Goal: Task Accomplishment & Management: Complete application form

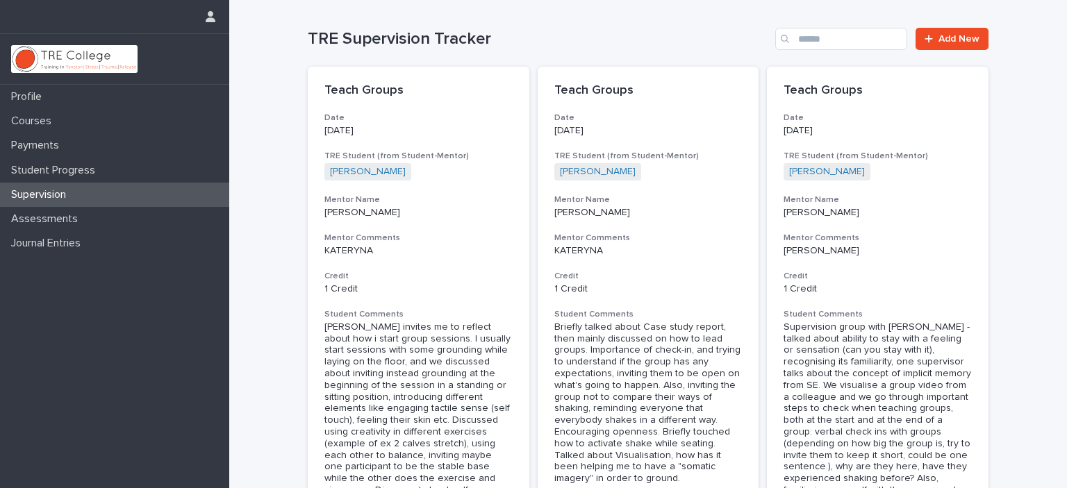
scroll to position [972, 0]
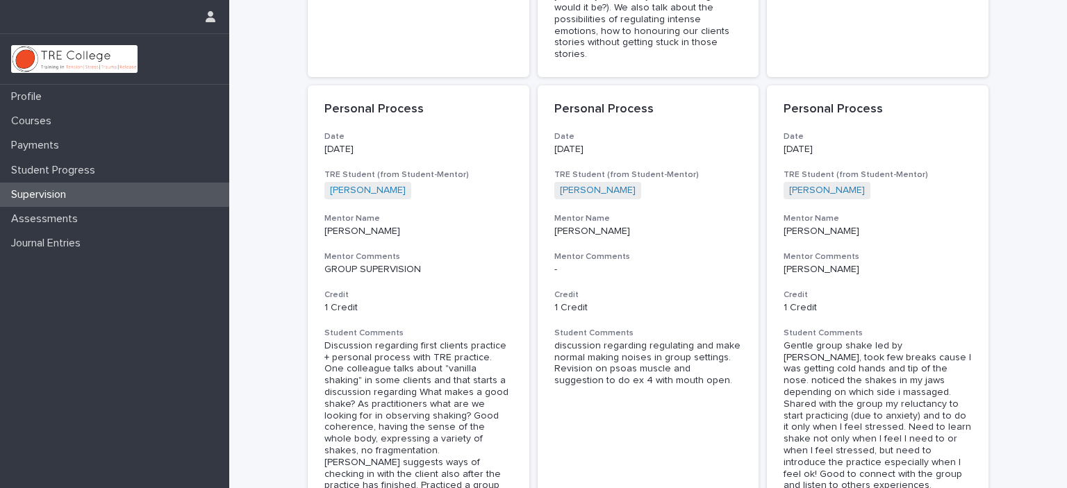
click at [89, 189] on div "Supervision" at bounding box center [114, 195] width 229 height 24
click at [108, 192] on div "Supervision" at bounding box center [114, 195] width 229 height 24
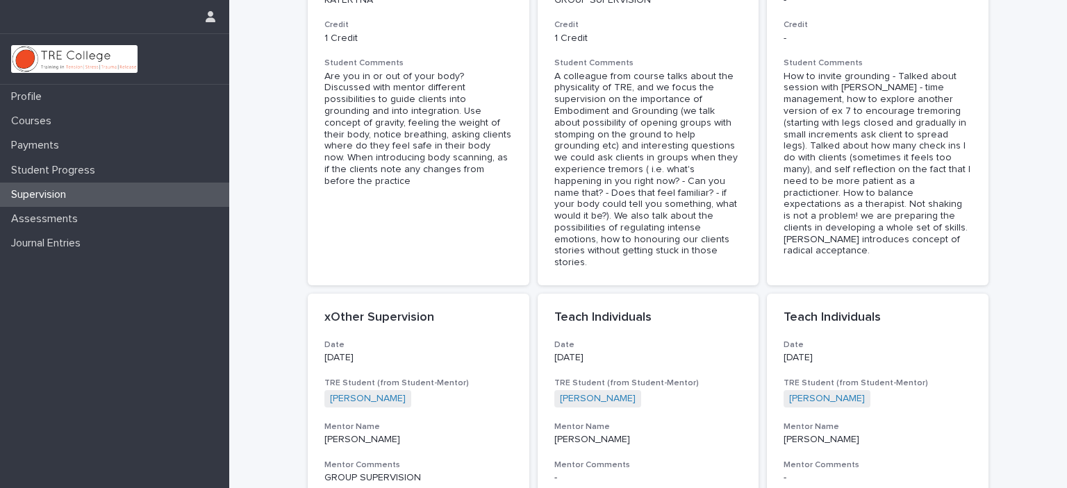
scroll to position [486, 0]
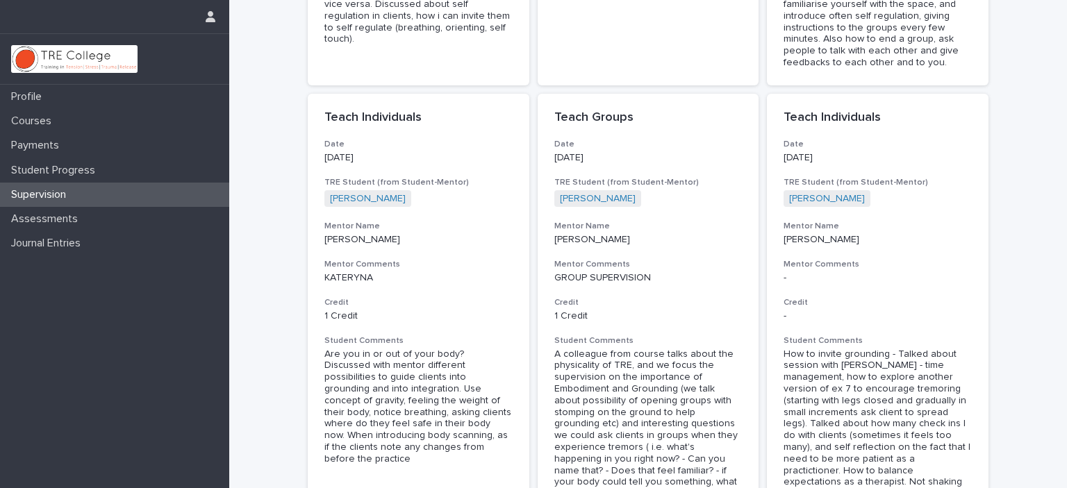
click at [103, 194] on div "Supervision" at bounding box center [114, 195] width 229 height 24
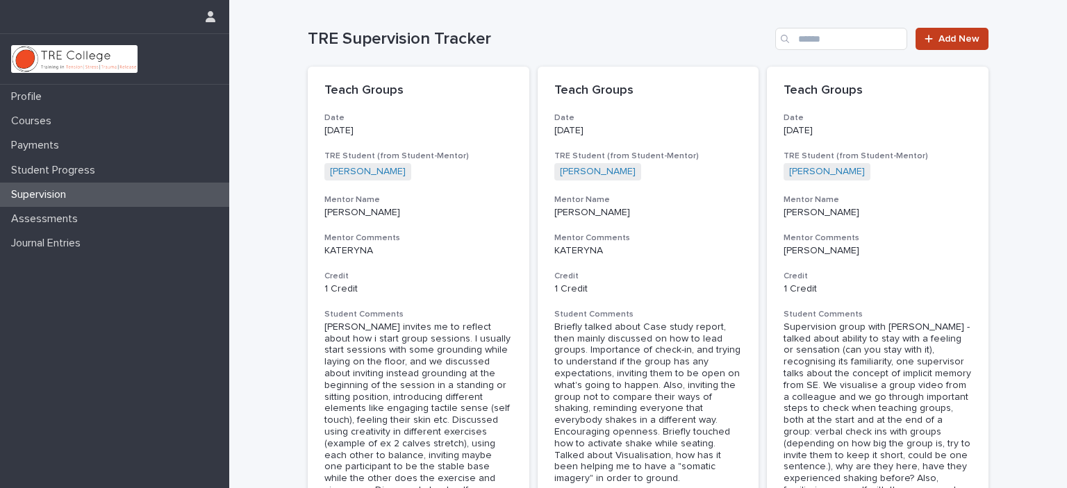
click at [951, 36] on span "Add New" at bounding box center [958, 39] width 41 height 10
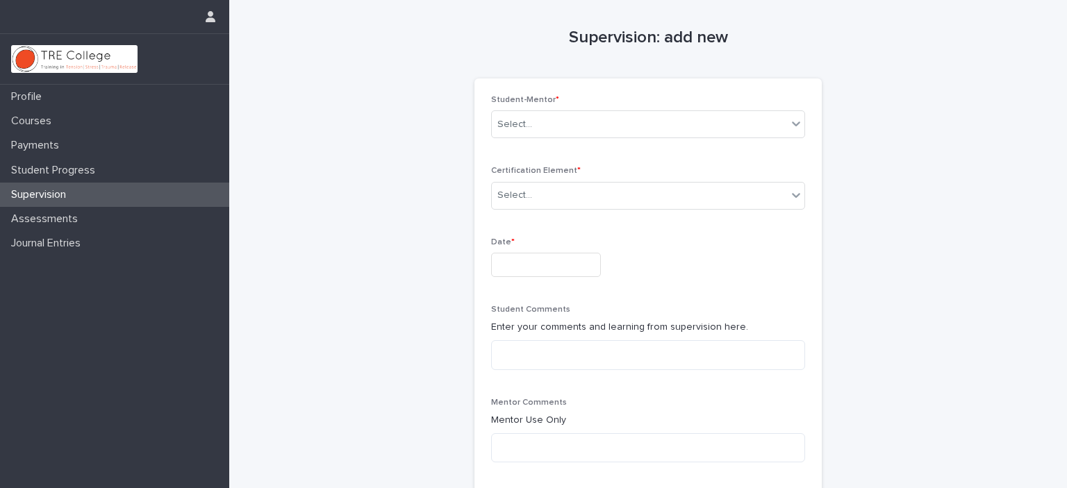
click at [92, 192] on div "Supervision" at bounding box center [114, 195] width 229 height 24
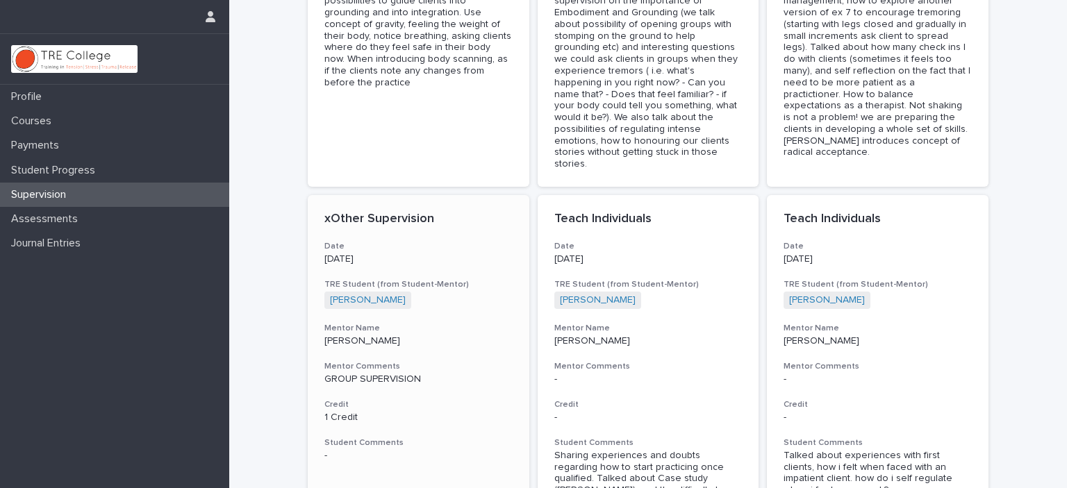
scroll to position [585, 0]
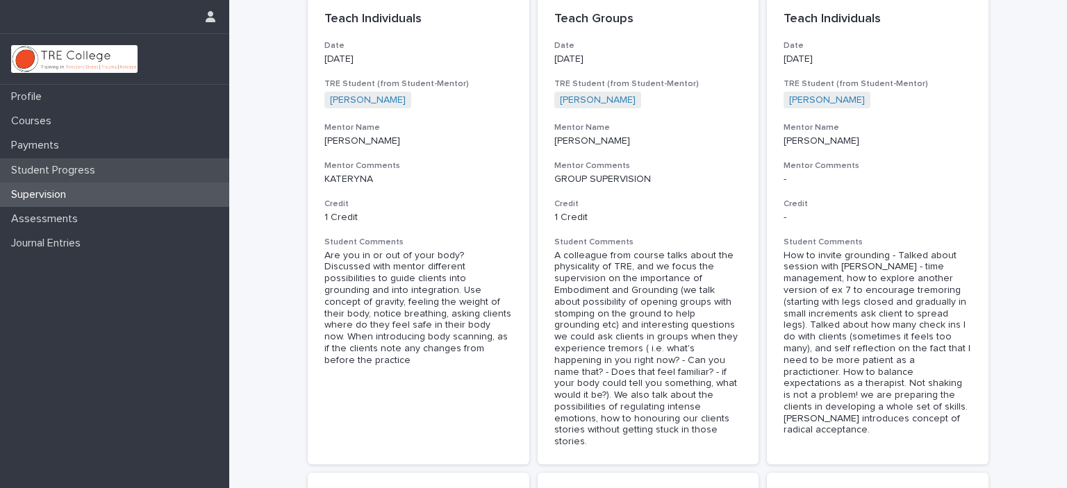
click at [53, 167] on p "Student Progress" at bounding box center [56, 170] width 101 height 13
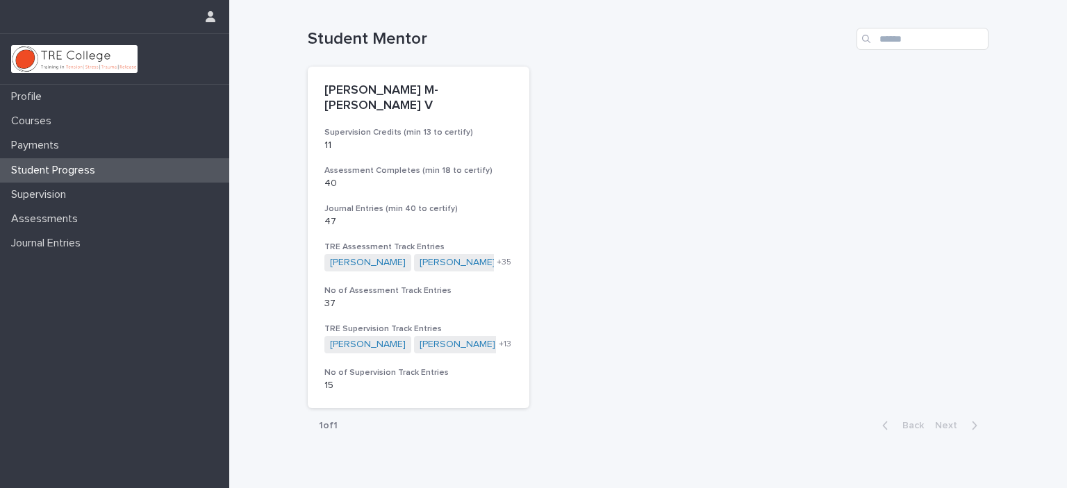
click at [51, 194] on p "Supervision" at bounding box center [42, 194] width 72 height 13
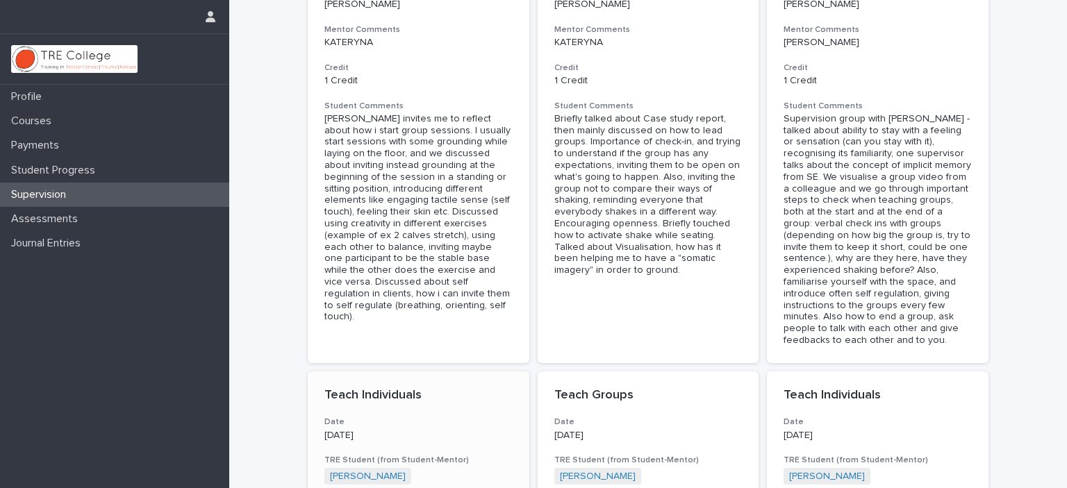
scroll to position [486, 0]
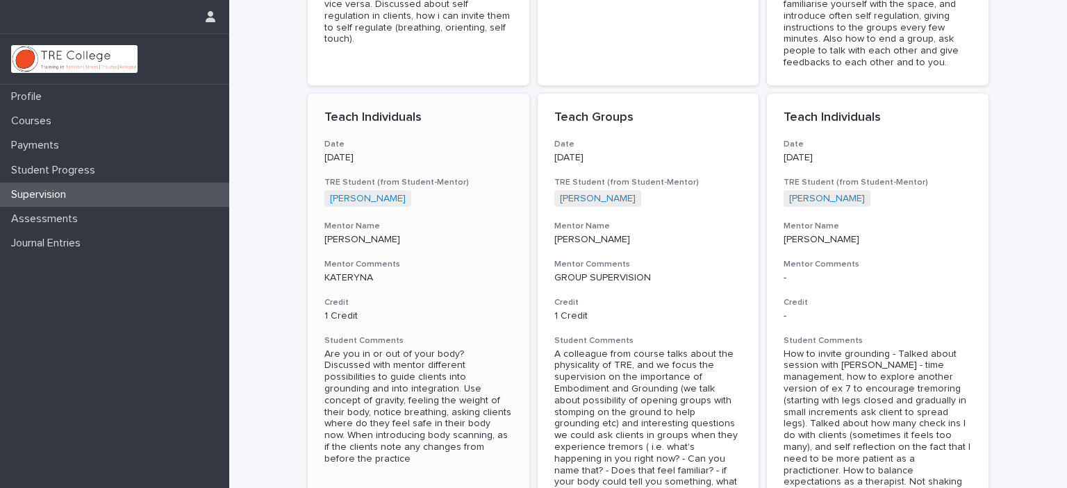
click at [394, 272] on div "Teach Individuals Date [DATE] TRE Student (from Student-Mentor) [PERSON_NAME] +…" at bounding box center [419, 288] width 222 height 388
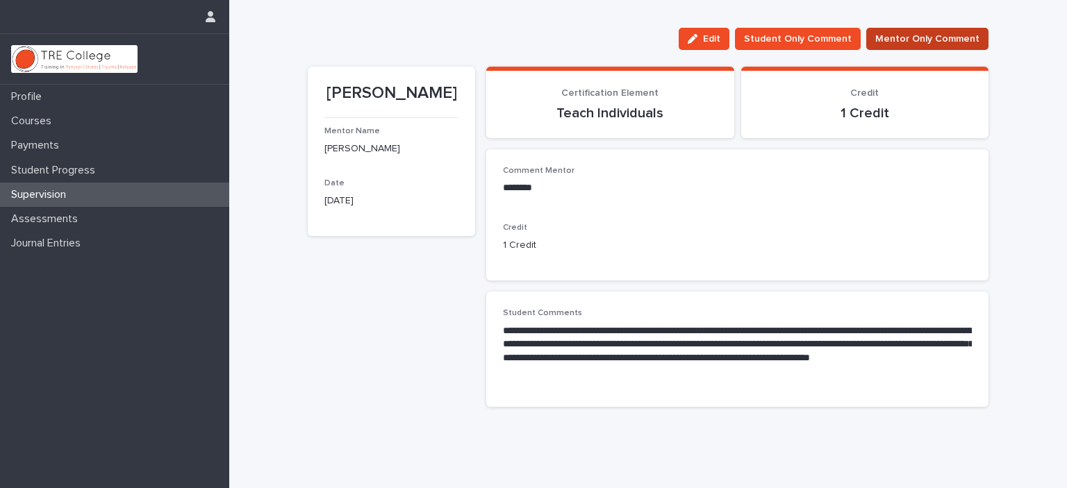
click at [937, 39] on span "Mentor Only Comment" at bounding box center [927, 39] width 104 height 14
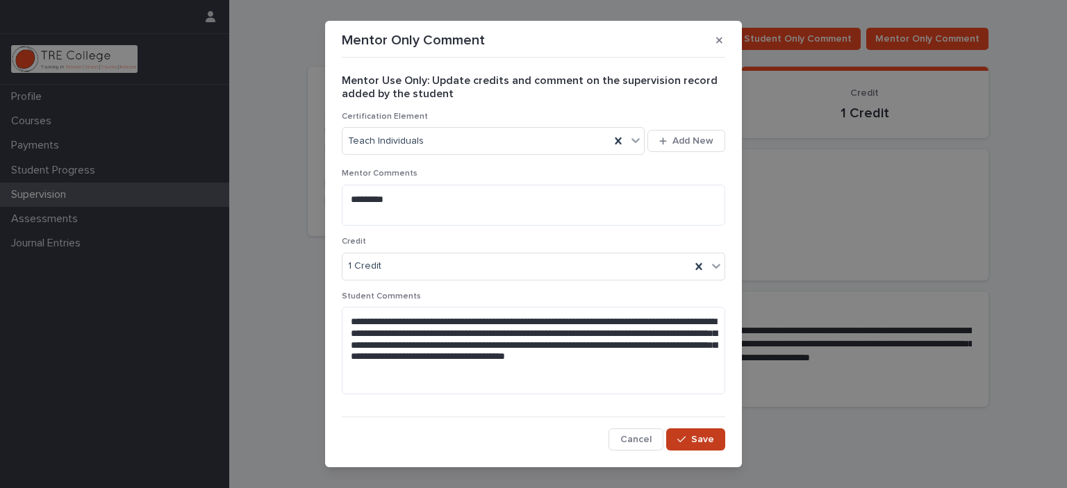
click at [698, 441] on span "Save" at bounding box center [702, 440] width 23 height 10
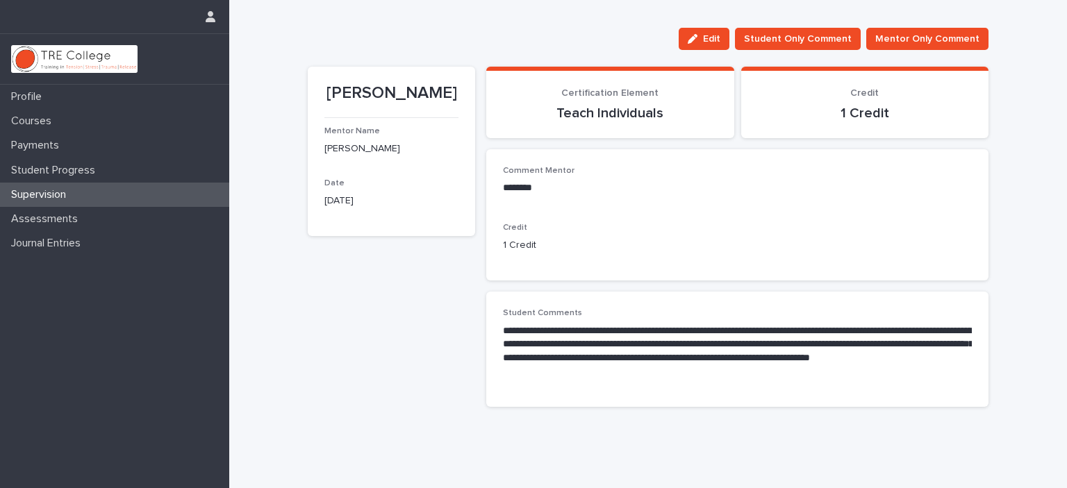
click at [129, 192] on div "Supervision" at bounding box center [114, 195] width 229 height 24
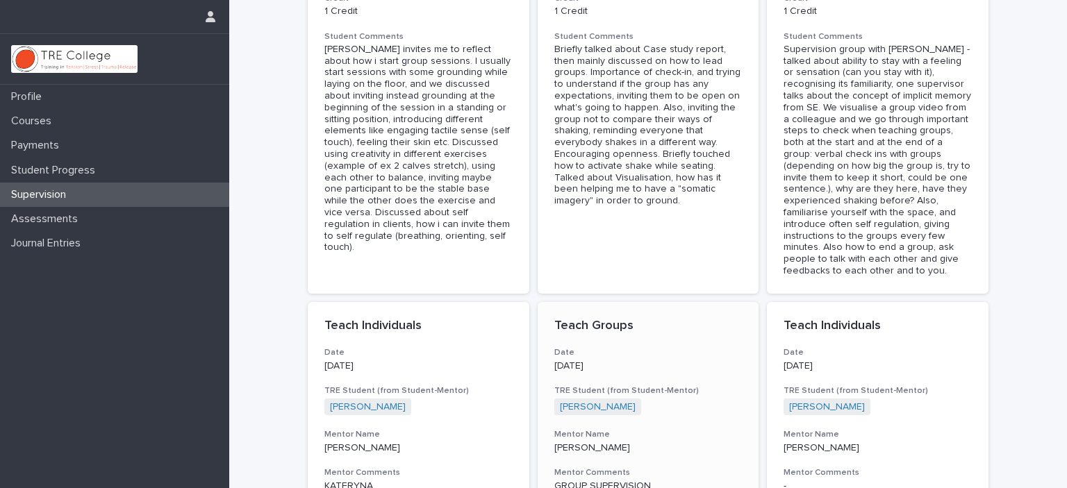
scroll to position [556, 0]
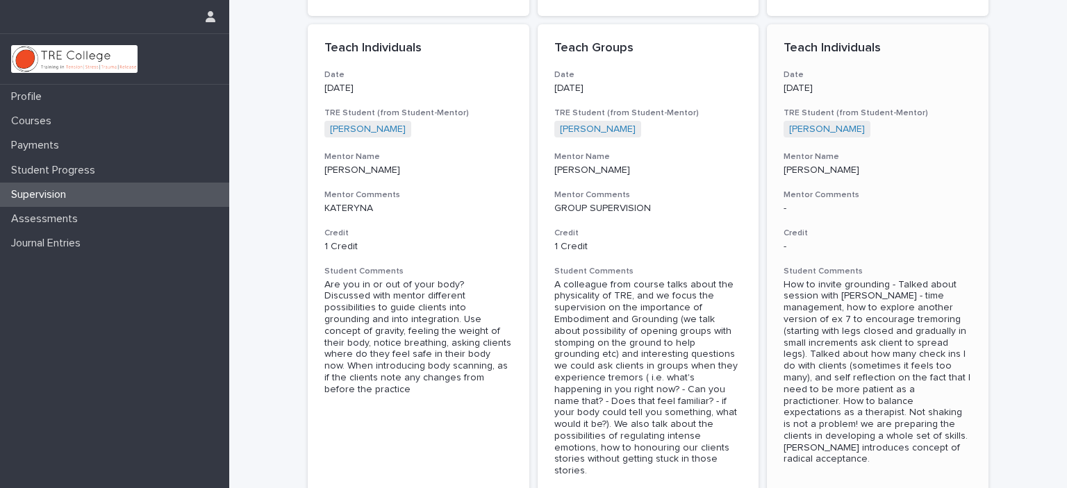
click at [901, 190] on h3 "Mentor Comments" at bounding box center [877, 195] width 188 height 11
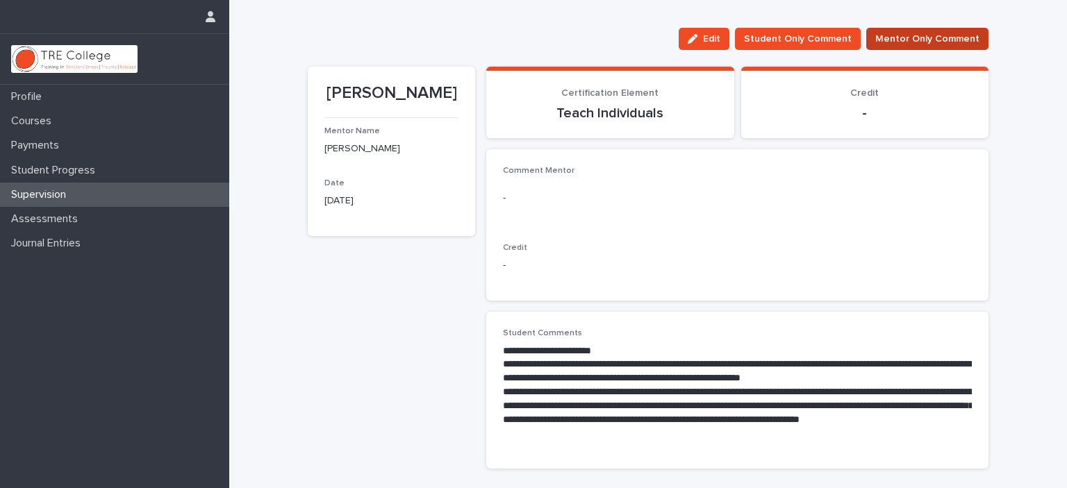
click at [921, 33] on span "Mentor Only Comment" at bounding box center [927, 39] width 104 height 14
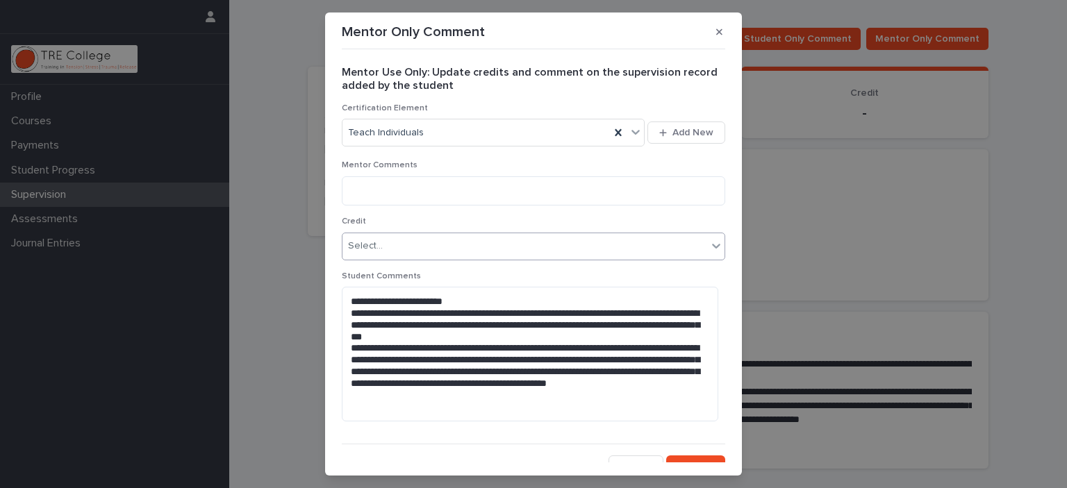
click at [560, 242] on div "Select..." at bounding box center [524, 246] width 365 height 23
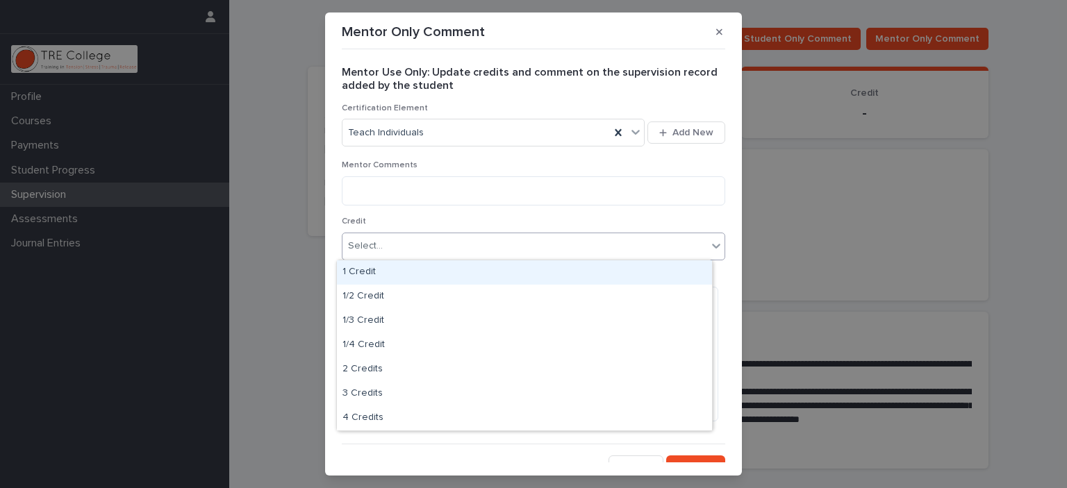
click at [376, 266] on div "1 Credit" at bounding box center [524, 272] width 375 height 24
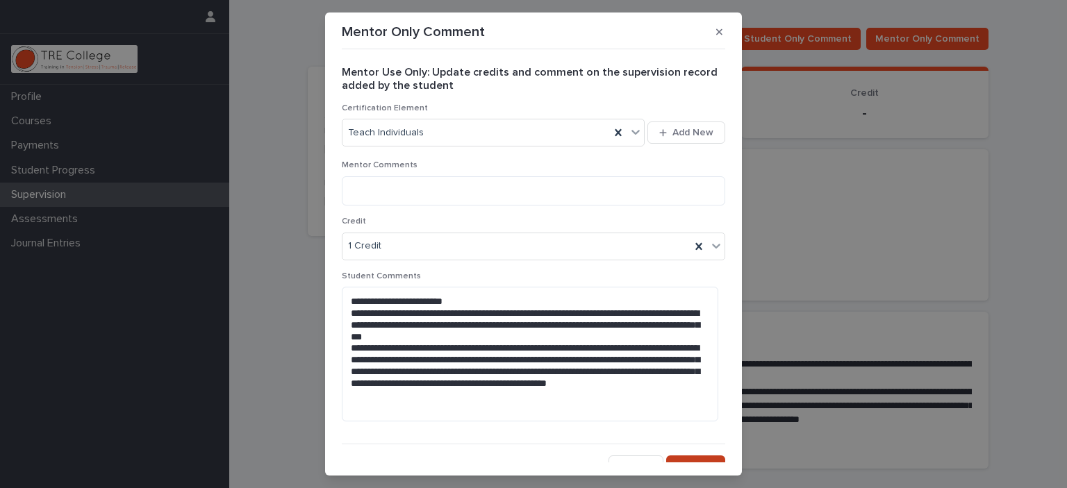
click at [683, 460] on button "Save" at bounding box center [695, 467] width 59 height 22
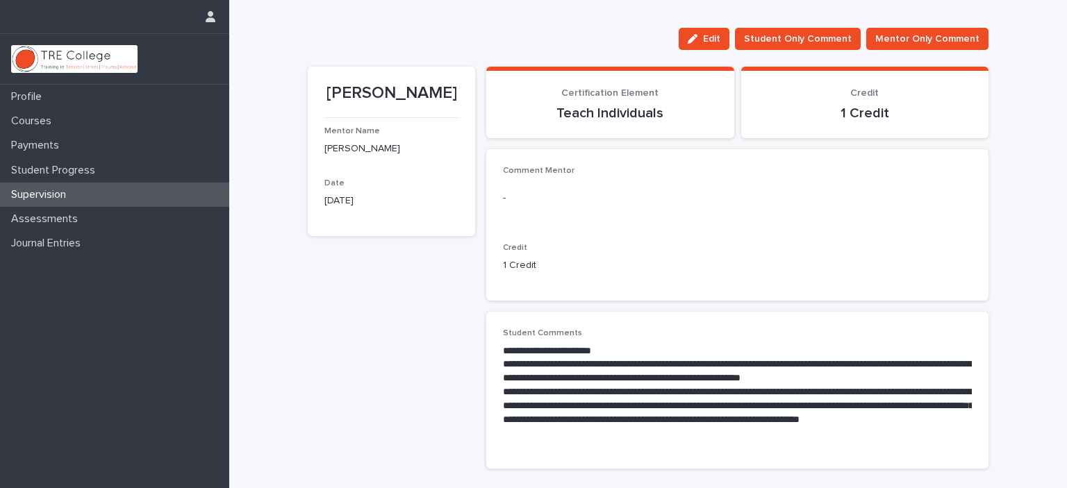
click at [65, 194] on p "Supervision" at bounding box center [42, 194] width 72 height 13
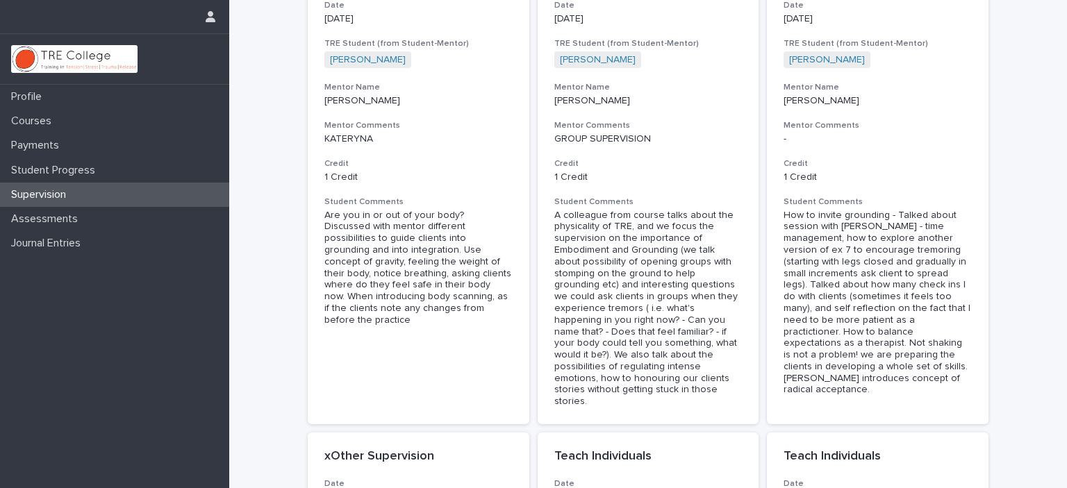
scroll to position [903, 0]
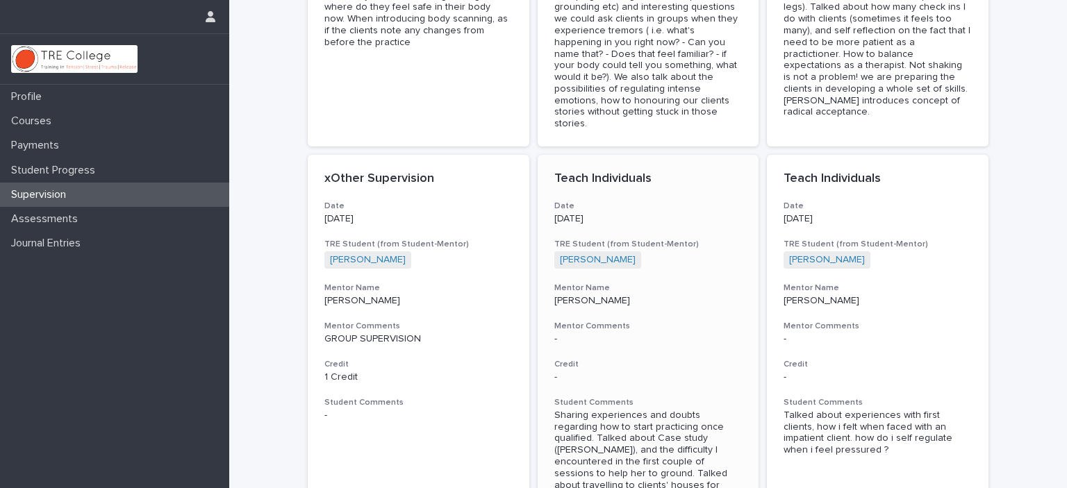
click at [658, 295] on p "[PERSON_NAME]" at bounding box center [648, 301] width 188 height 12
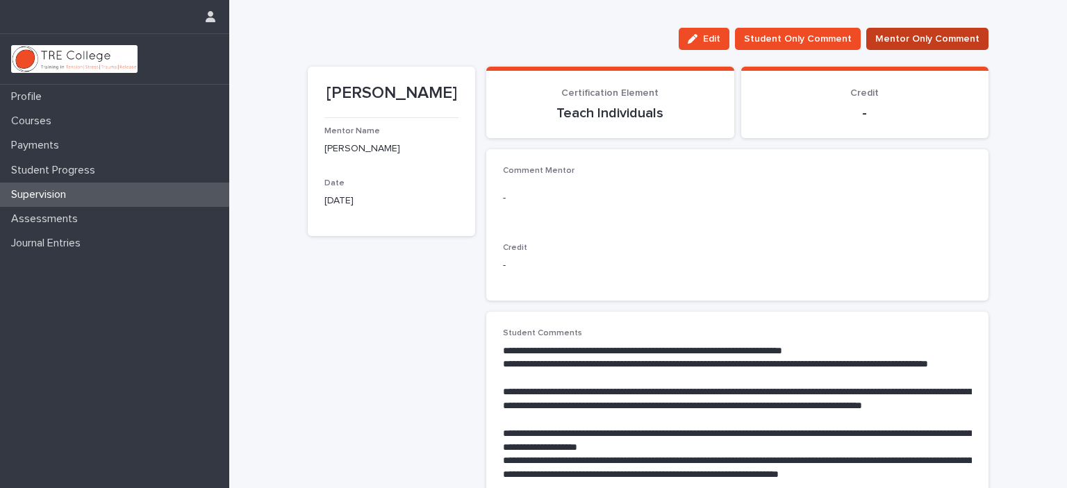
click at [931, 33] on span "Mentor Only Comment" at bounding box center [927, 39] width 104 height 14
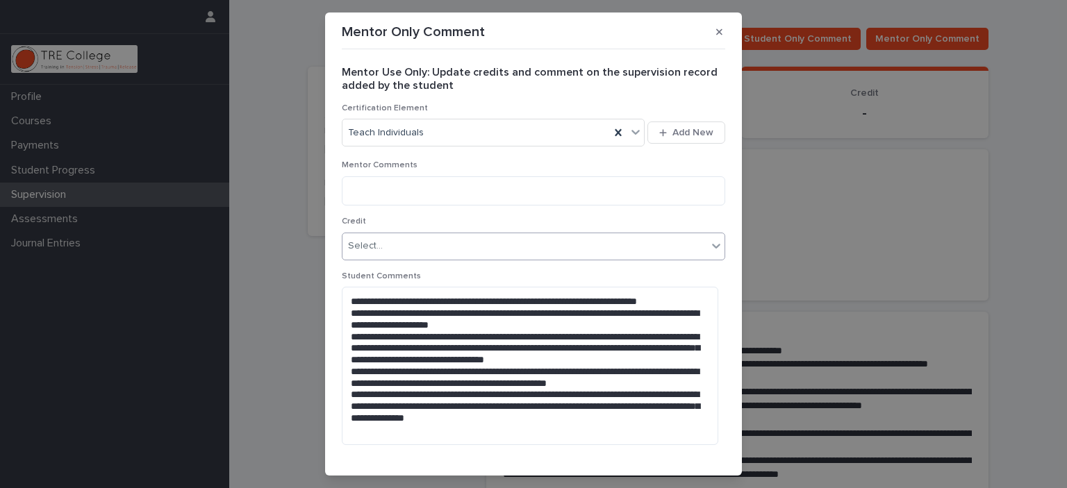
click at [590, 240] on div "Select..." at bounding box center [524, 246] width 365 height 23
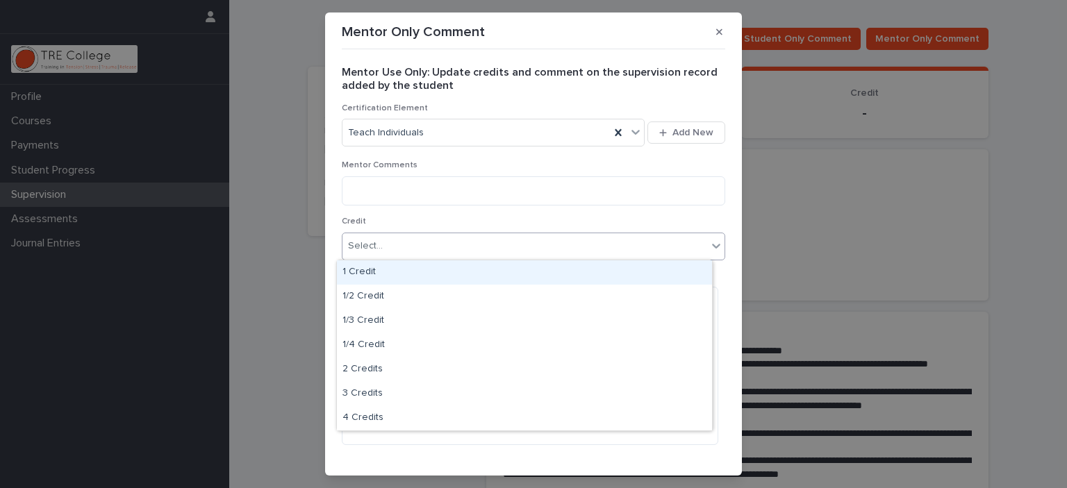
click at [469, 277] on div "1 Credit" at bounding box center [524, 272] width 375 height 24
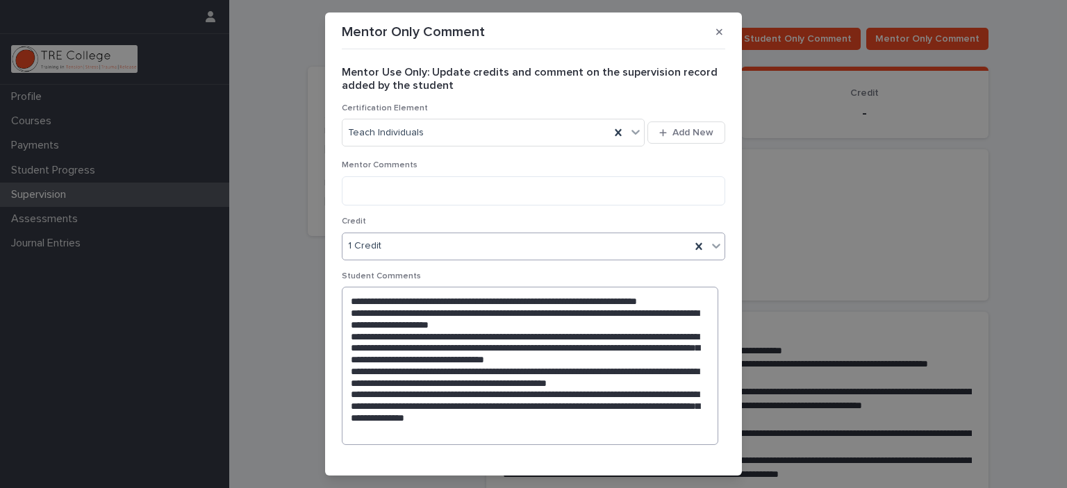
scroll to position [37, 0]
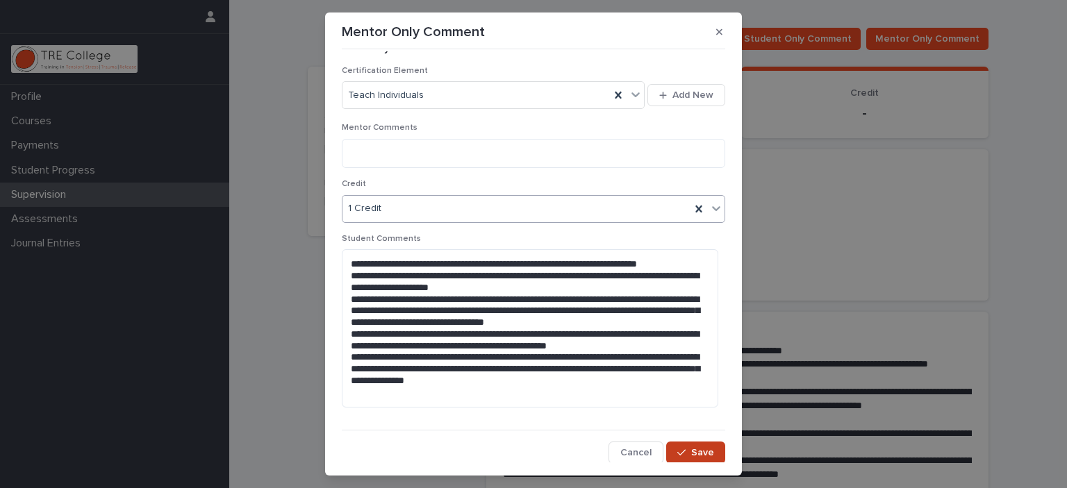
click at [677, 449] on div "button" at bounding box center [684, 453] width 14 height 10
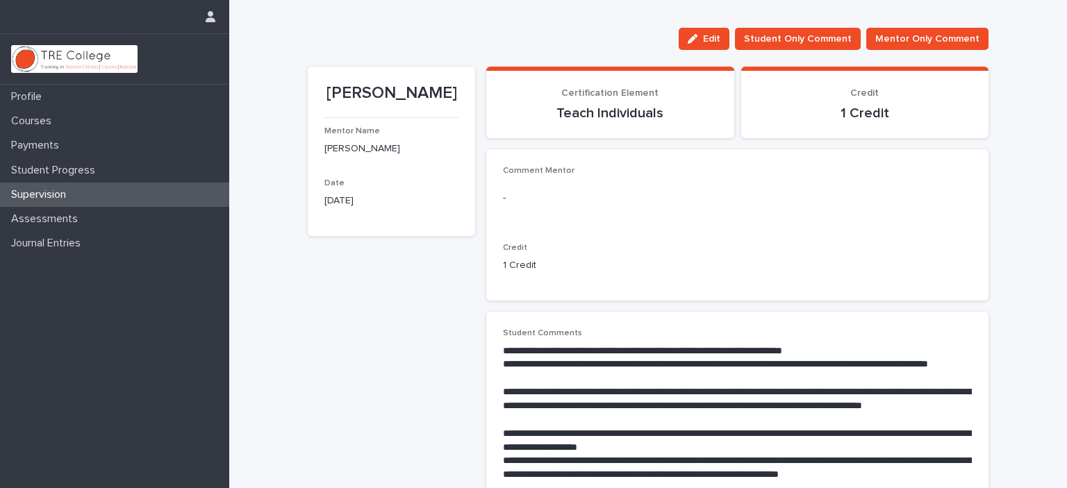
click at [44, 192] on p "Supervision" at bounding box center [42, 194] width 72 height 13
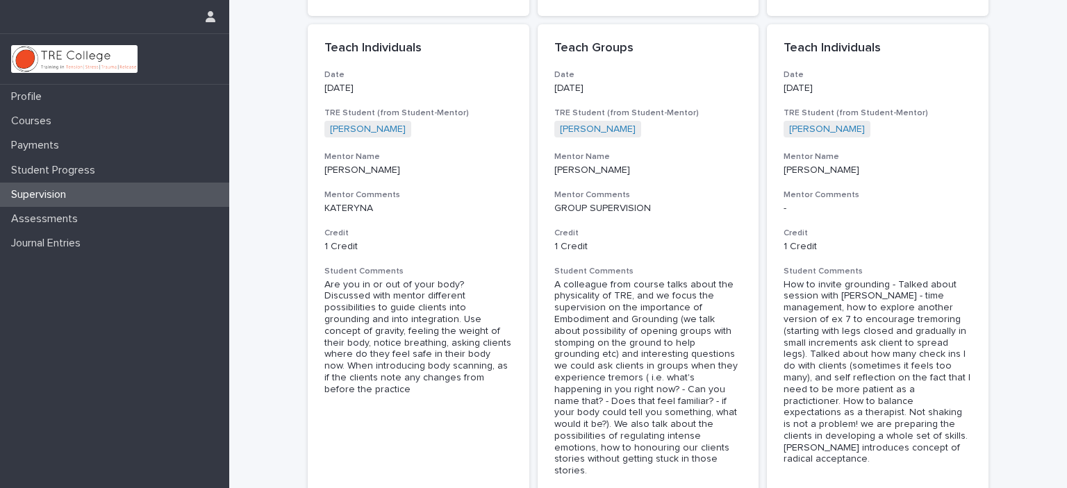
scroll to position [903, 0]
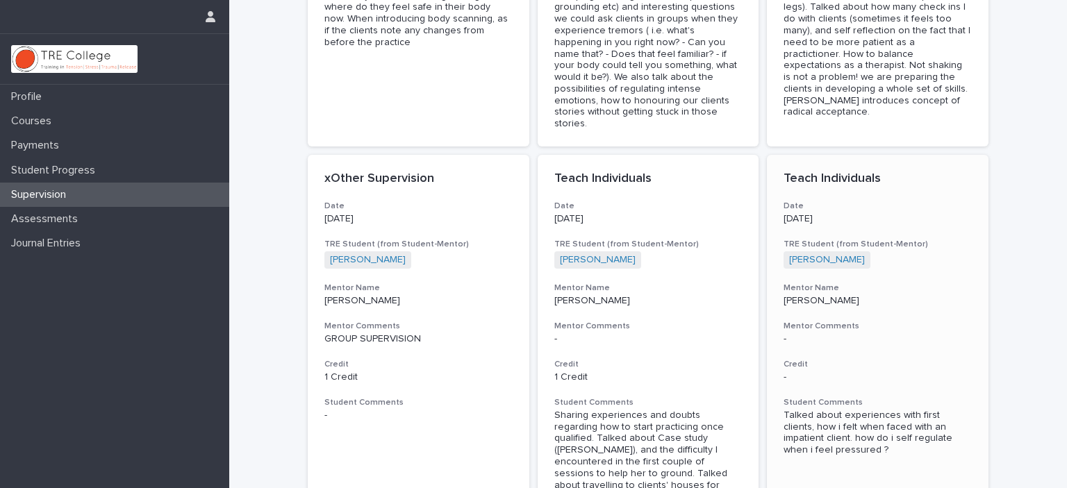
click at [841, 295] on p "[PERSON_NAME]" at bounding box center [877, 301] width 188 height 12
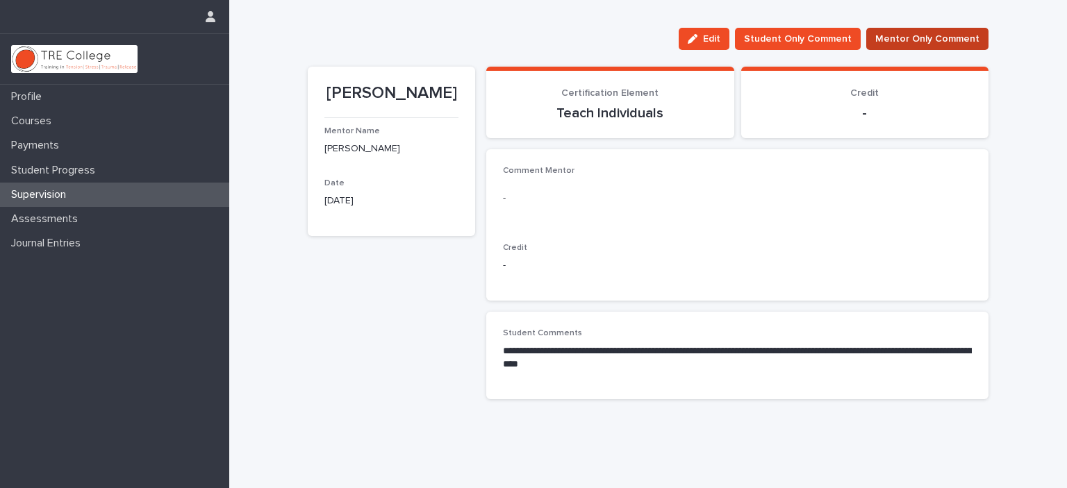
click at [929, 41] on span "Mentor Only Comment" at bounding box center [927, 39] width 104 height 14
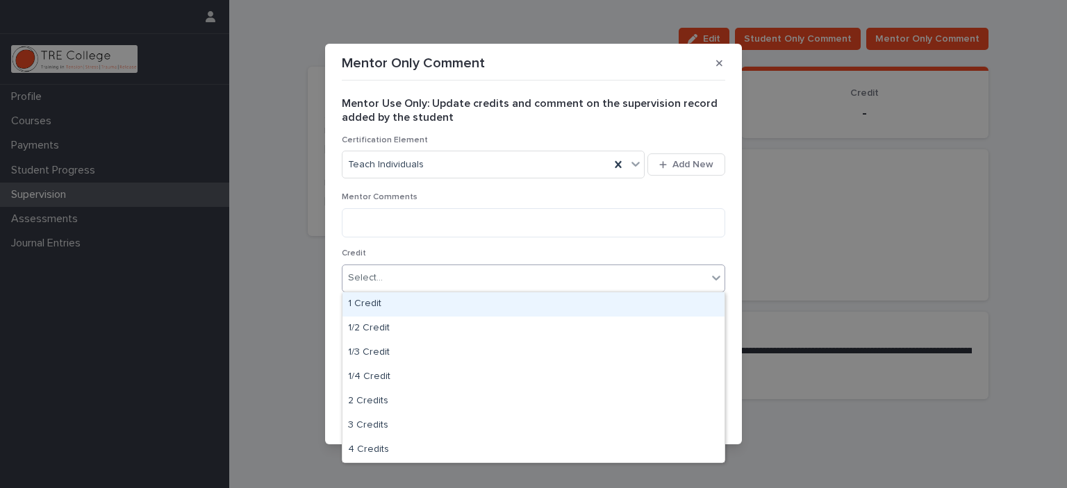
click at [517, 281] on div "Select..." at bounding box center [524, 278] width 365 height 23
click at [386, 300] on div "1 Credit" at bounding box center [533, 304] width 382 height 24
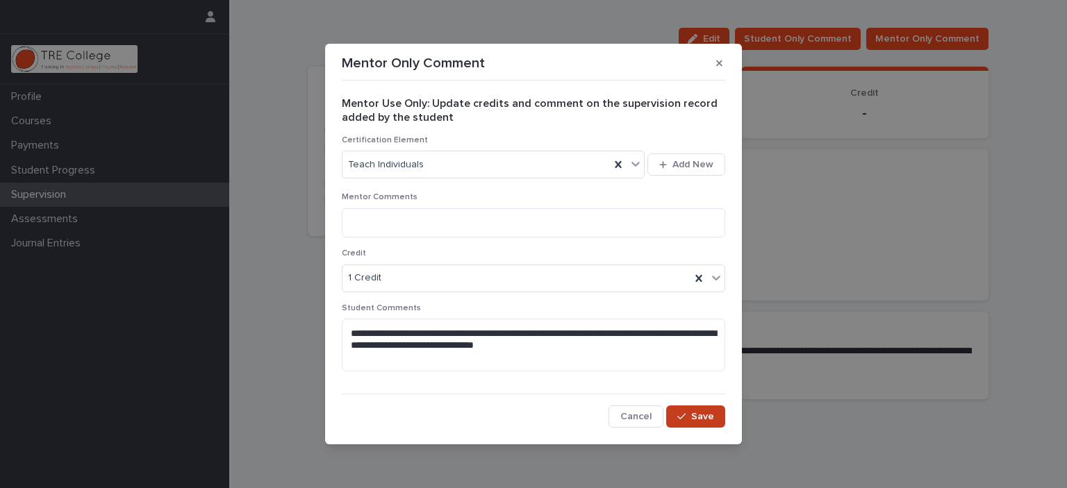
click at [703, 422] on button "Save" at bounding box center [695, 417] width 59 height 22
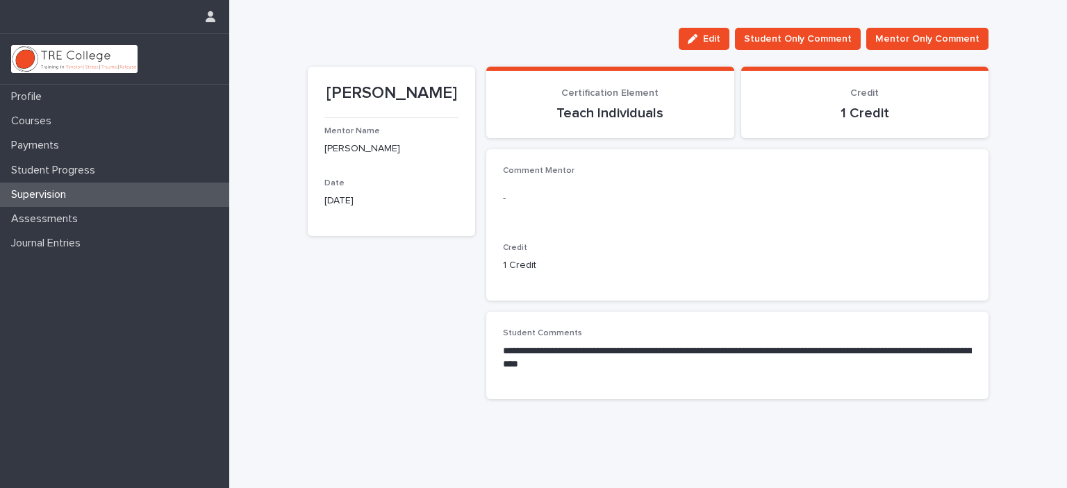
click at [67, 188] on p "Supervision" at bounding box center [42, 194] width 72 height 13
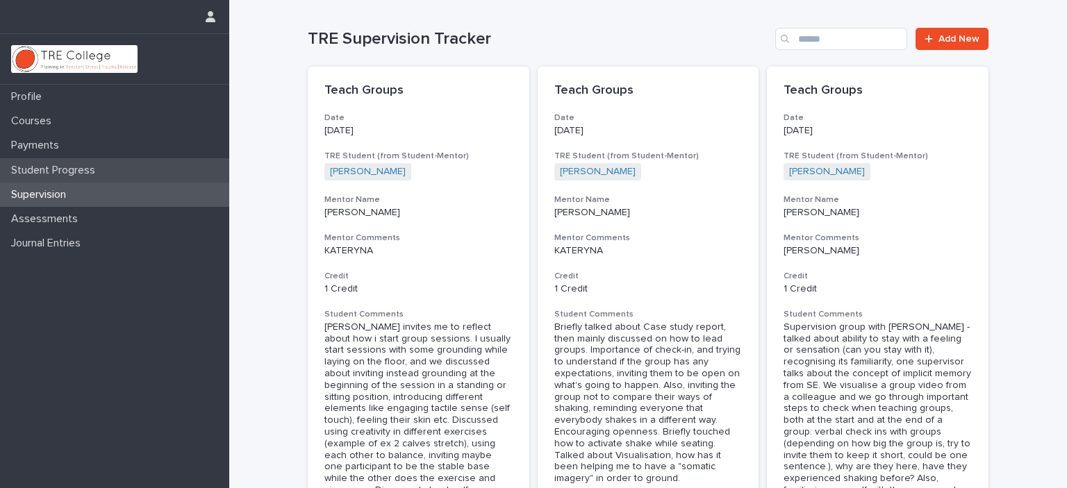
click at [102, 169] on p "Student Progress" at bounding box center [56, 170] width 101 height 13
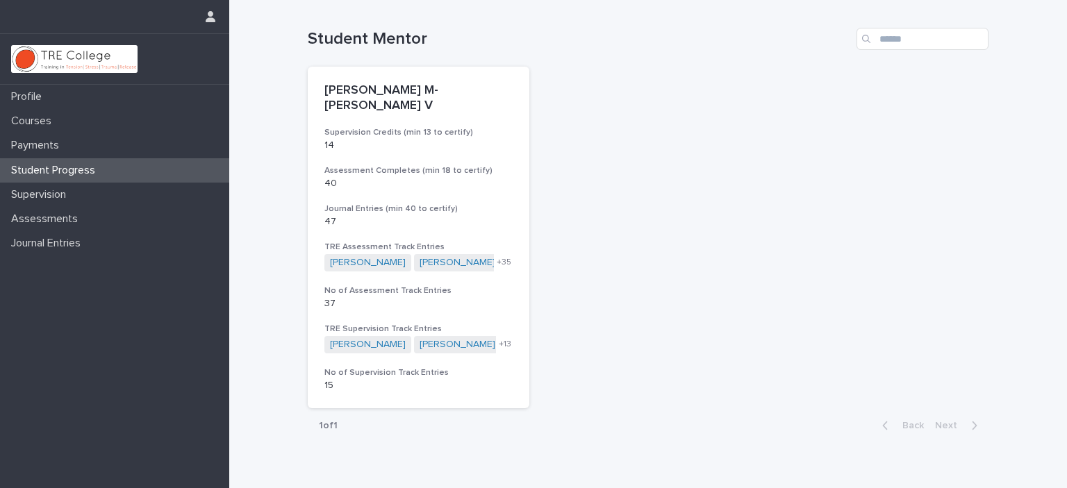
click at [102, 169] on p "Student Progress" at bounding box center [56, 170] width 101 height 13
click at [76, 194] on p "Supervision" at bounding box center [42, 194] width 72 height 13
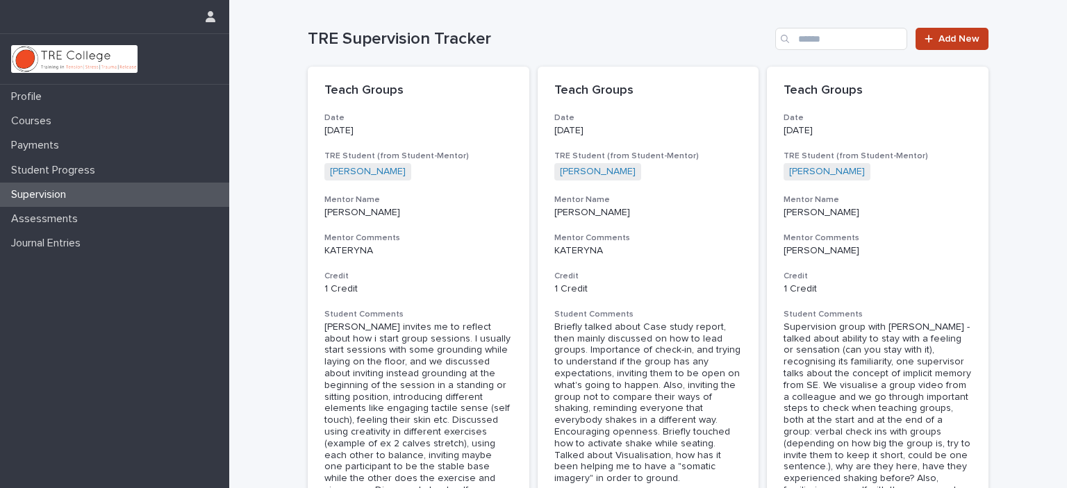
click at [940, 42] on span "Add New" at bounding box center [958, 39] width 41 height 10
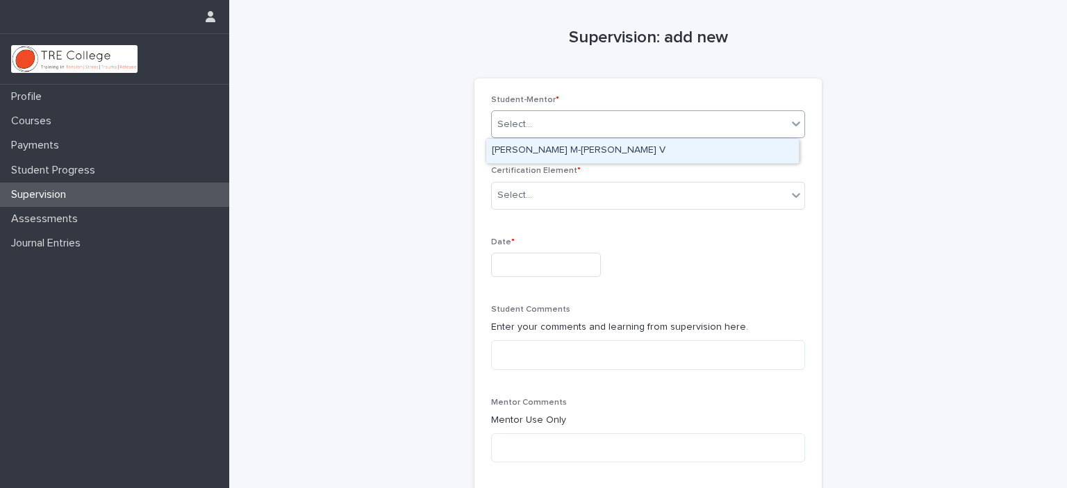
click at [581, 133] on div "Select..." at bounding box center [639, 124] width 295 height 23
click at [567, 159] on div "[PERSON_NAME] M-[PERSON_NAME] V" at bounding box center [642, 151] width 312 height 24
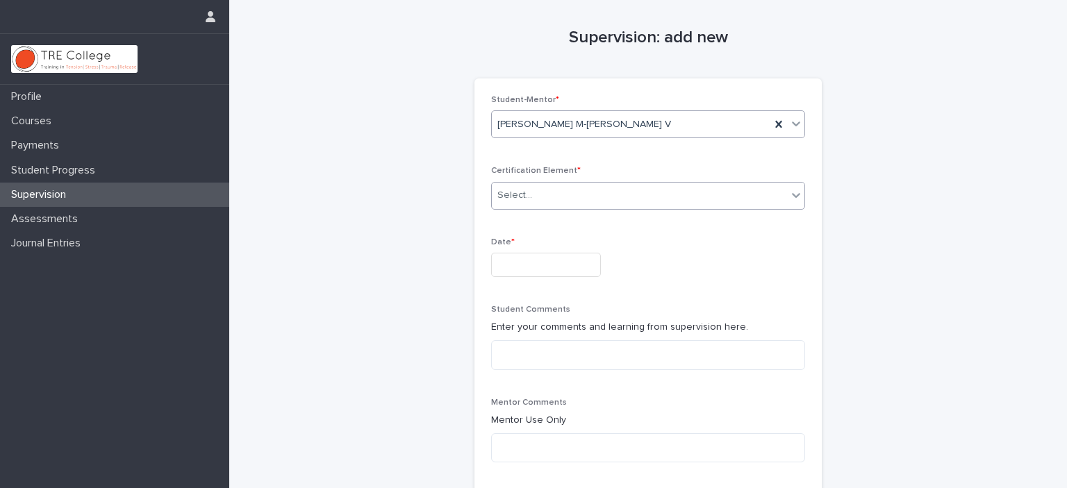
click at [603, 190] on div "Select..." at bounding box center [639, 195] width 295 height 23
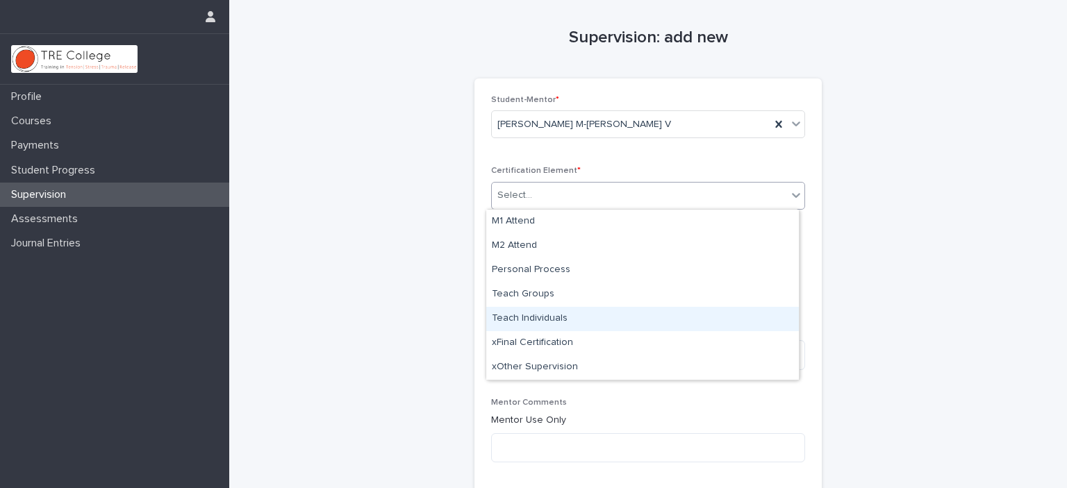
click at [564, 319] on div "Teach Individuals" at bounding box center [642, 319] width 312 height 24
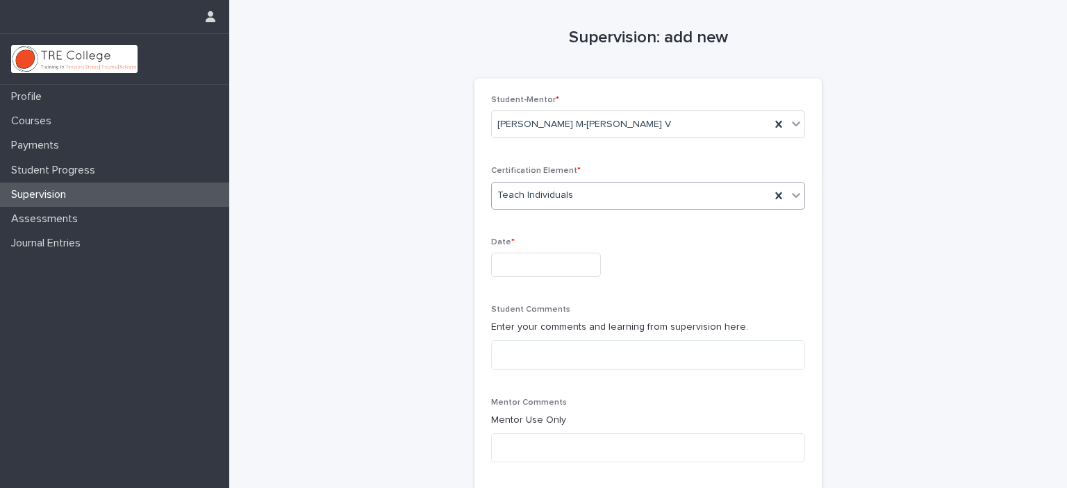
scroll to position [69, 0]
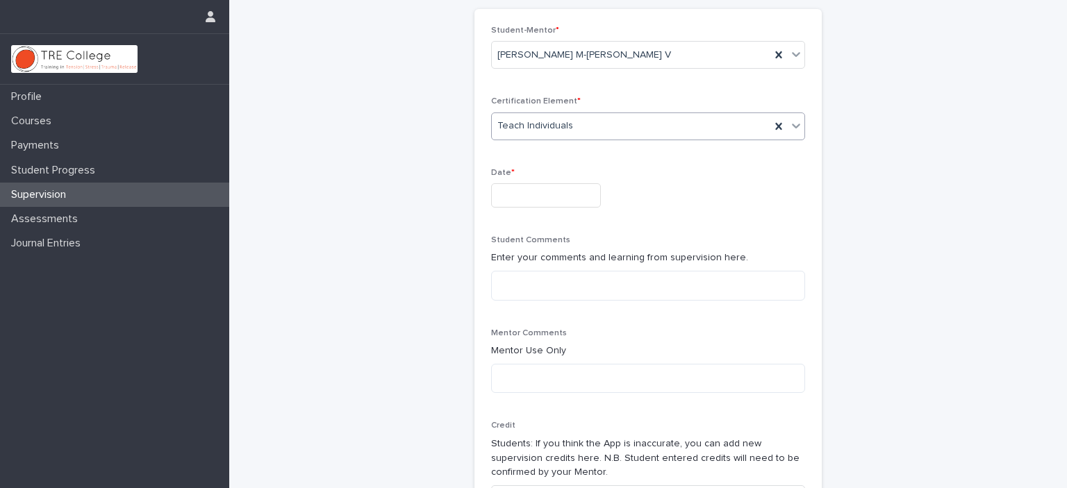
click at [535, 197] on input "text" at bounding box center [546, 195] width 110 height 24
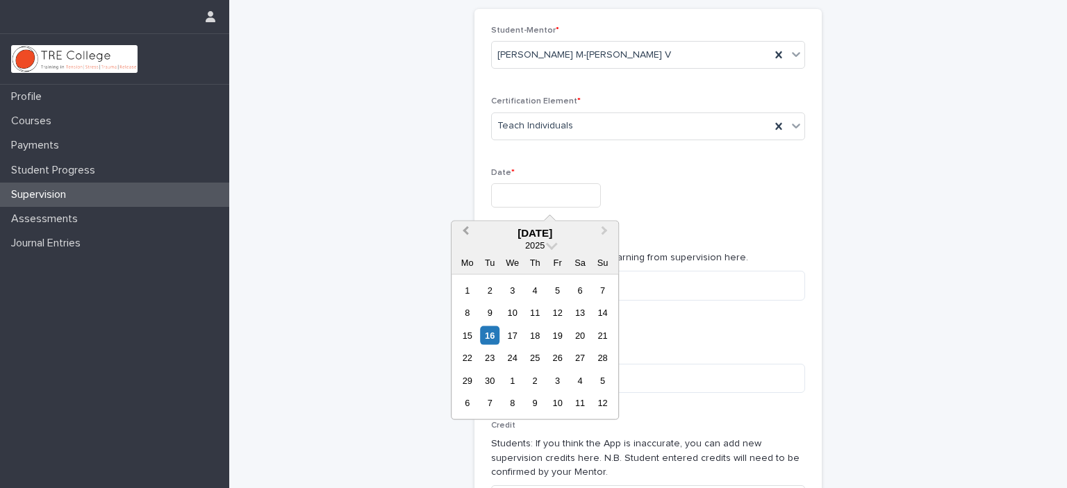
click at [465, 228] on span "Previous Month" at bounding box center [465, 233] width 0 height 19
click at [553, 379] on div "27" at bounding box center [557, 381] width 19 height 19
type input "**********"
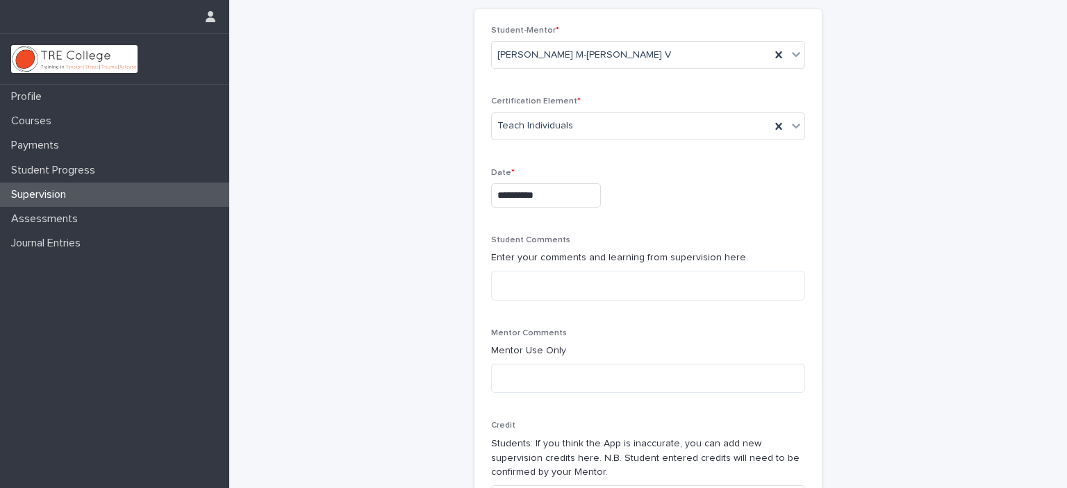
scroll to position [208, 0]
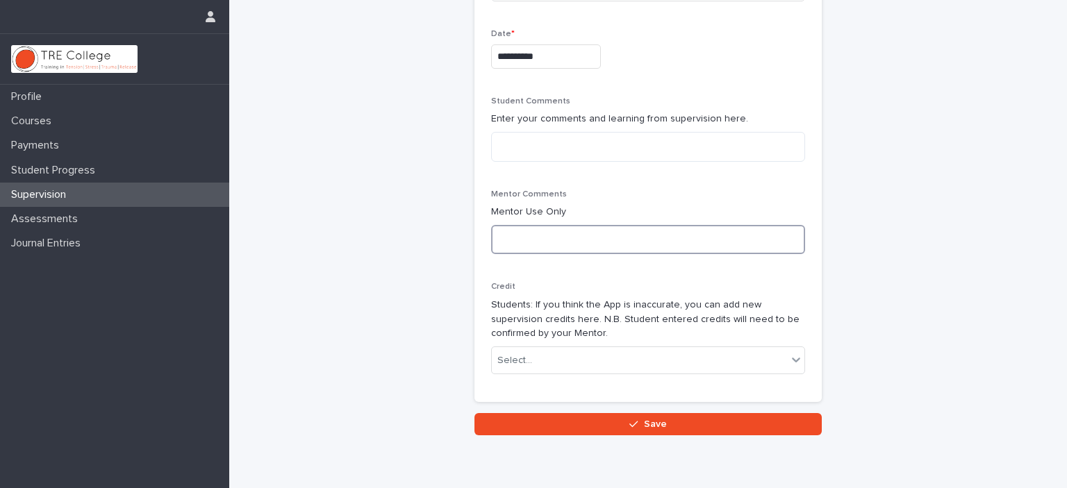
click at [526, 235] on textarea at bounding box center [648, 240] width 314 height 30
drag, startPoint x: 650, startPoint y: 244, endPoint x: 483, endPoint y: 247, distance: 167.4
click at [483, 247] on div "**********" at bounding box center [647, 136] width 347 height 532
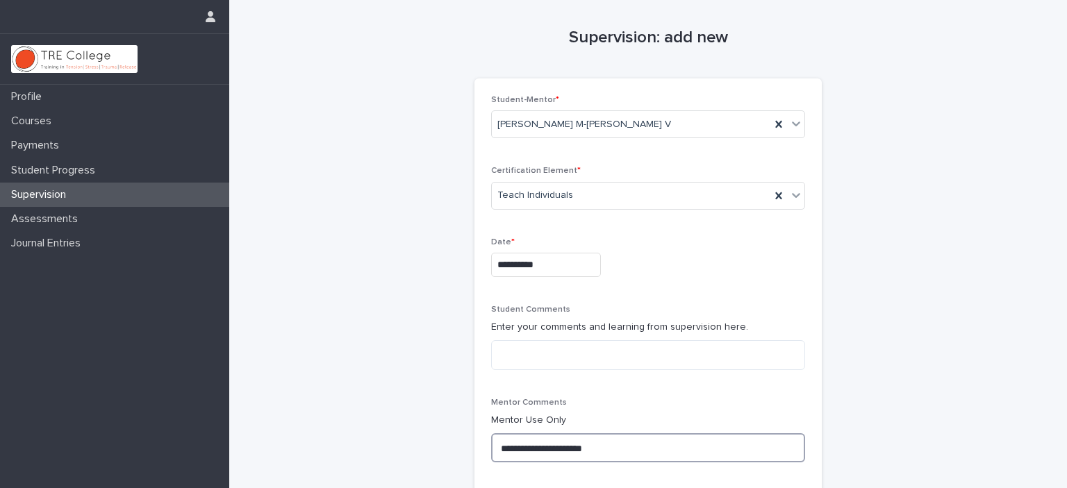
scroll to position [263, 0]
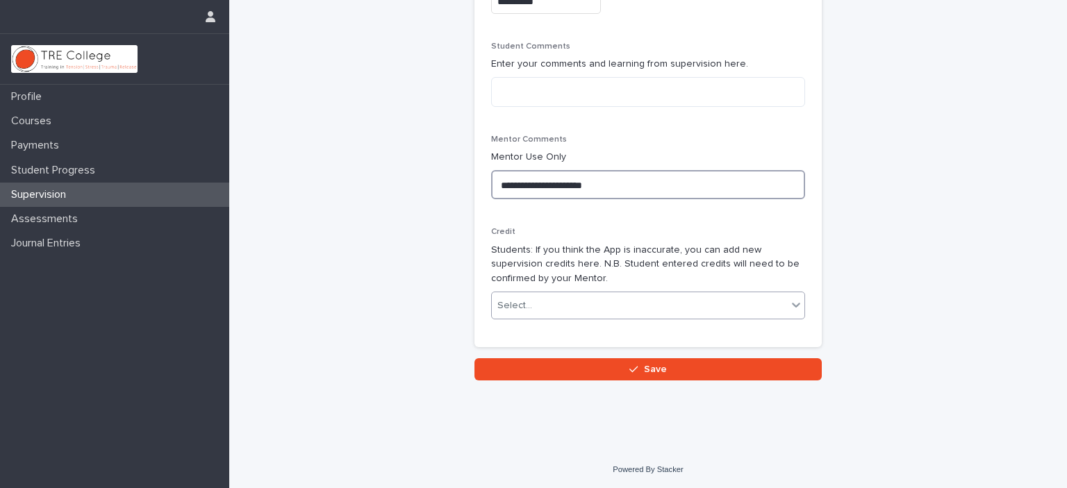
type textarea "**********"
click at [640, 297] on div "Select..." at bounding box center [639, 305] width 295 height 23
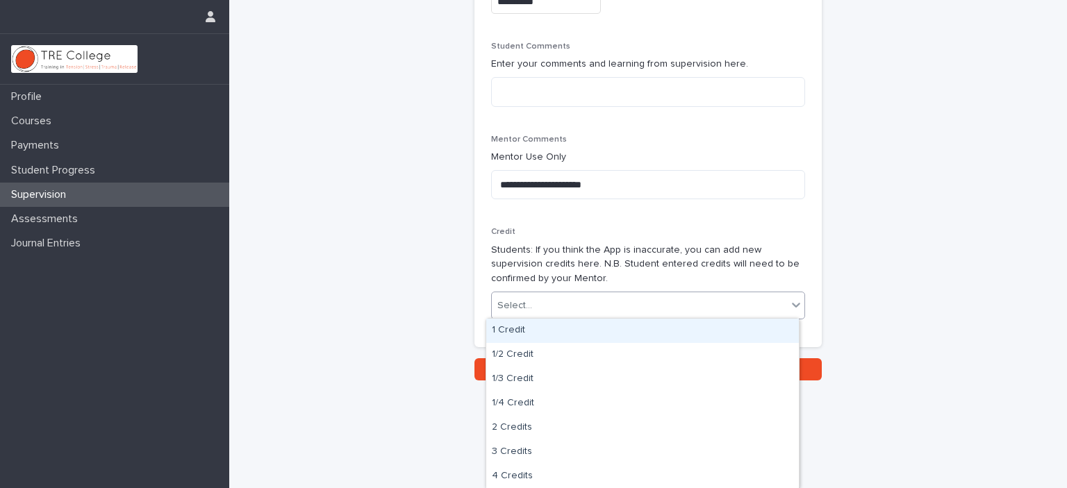
click at [586, 329] on div "1 Credit" at bounding box center [642, 331] width 312 height 24
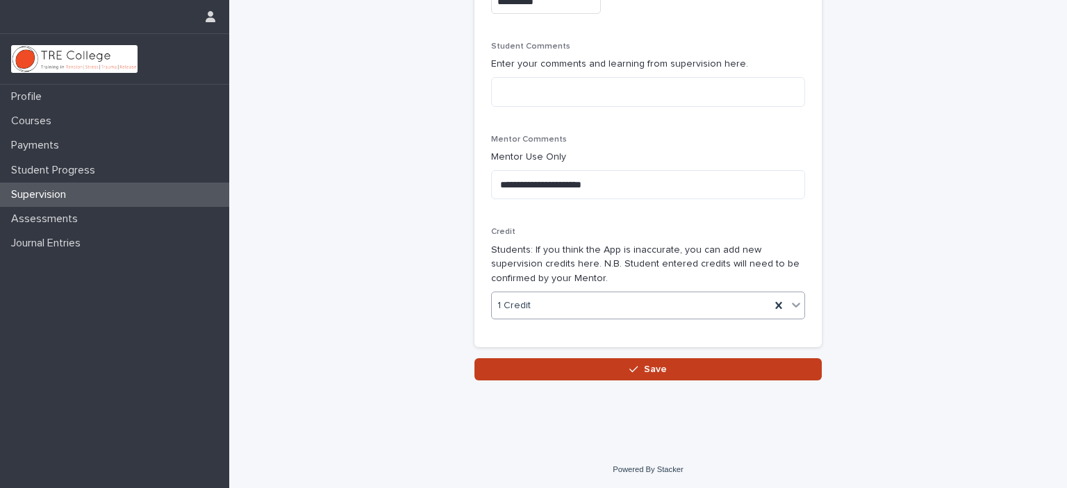
click at [576, 366] on button "Save" at bounding box center [647, 369] width 347 height 22
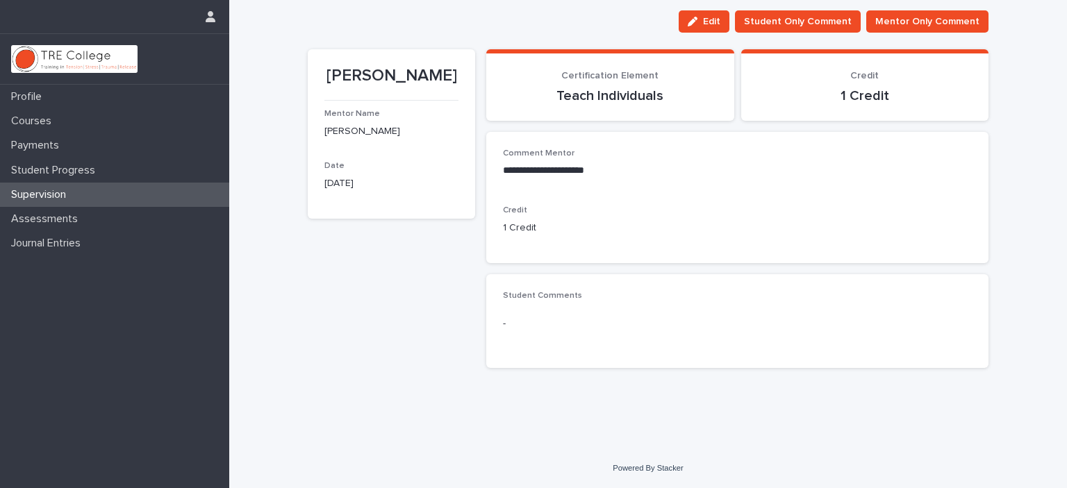
scroll to position [17, 0]
click at [69, 199] on p "Supervision" at bounding box center [42, 194] width 72 height 13
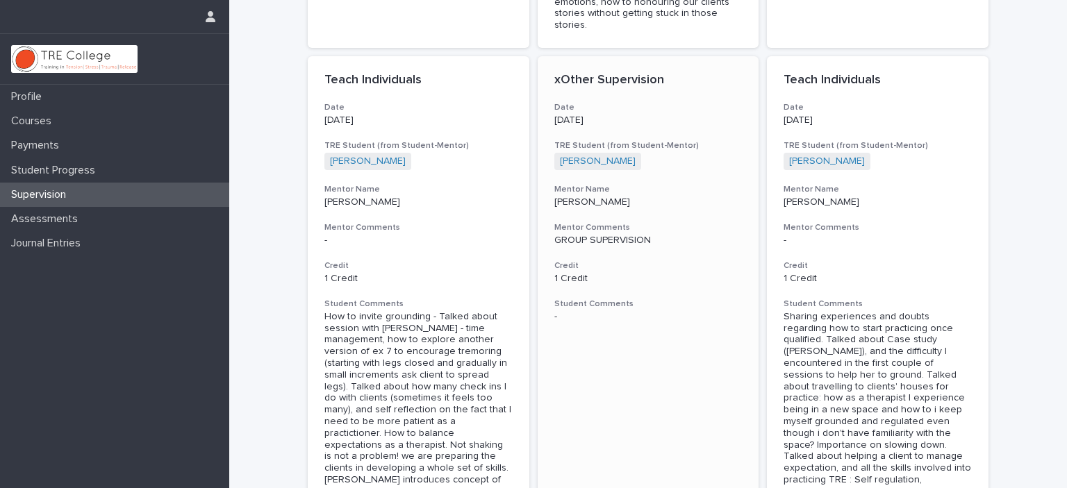
scroll to position [654, 0]
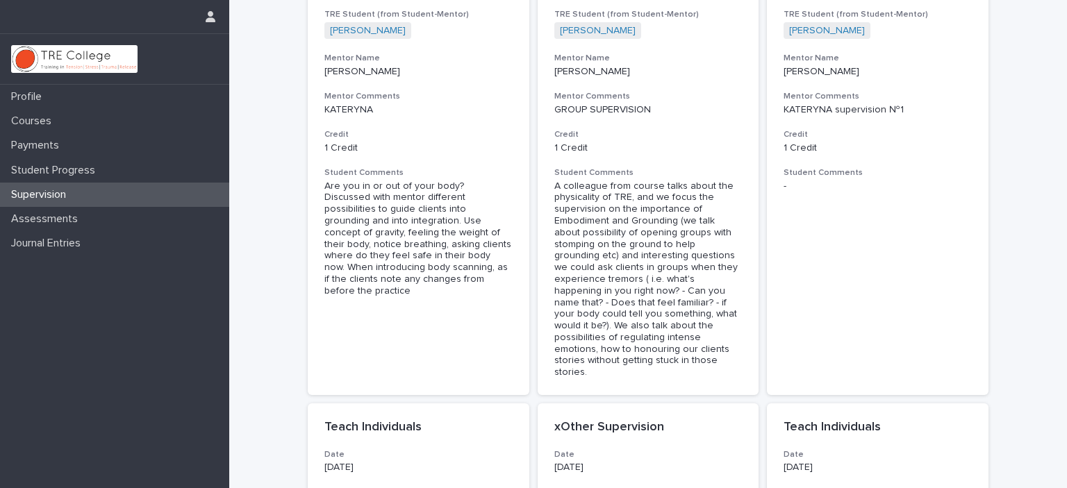
click at [151, 192] on div "Supervision" at bounding box center [114, 195] width 229 height 24
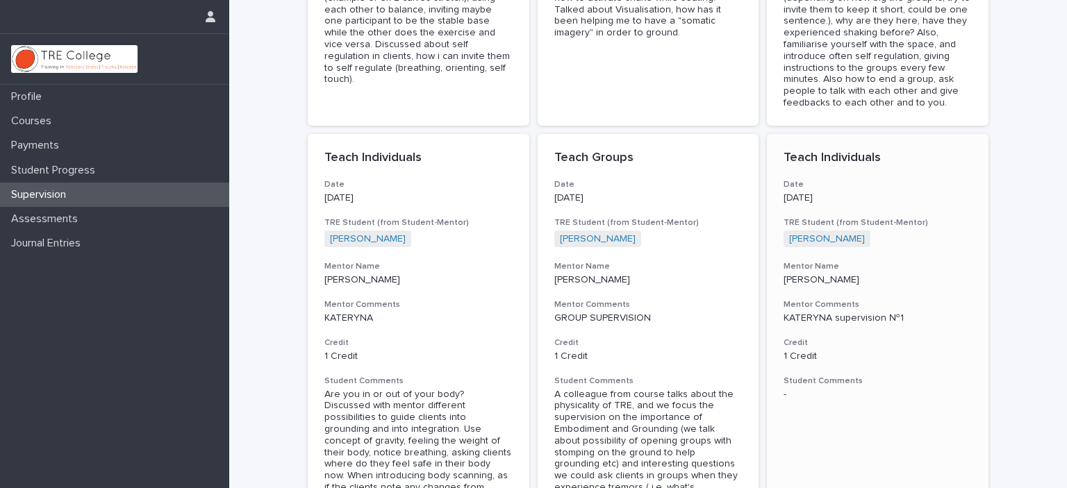
click at [922, 179] on h3 "Date" at bounding box center [877, 184] width 188 height 11
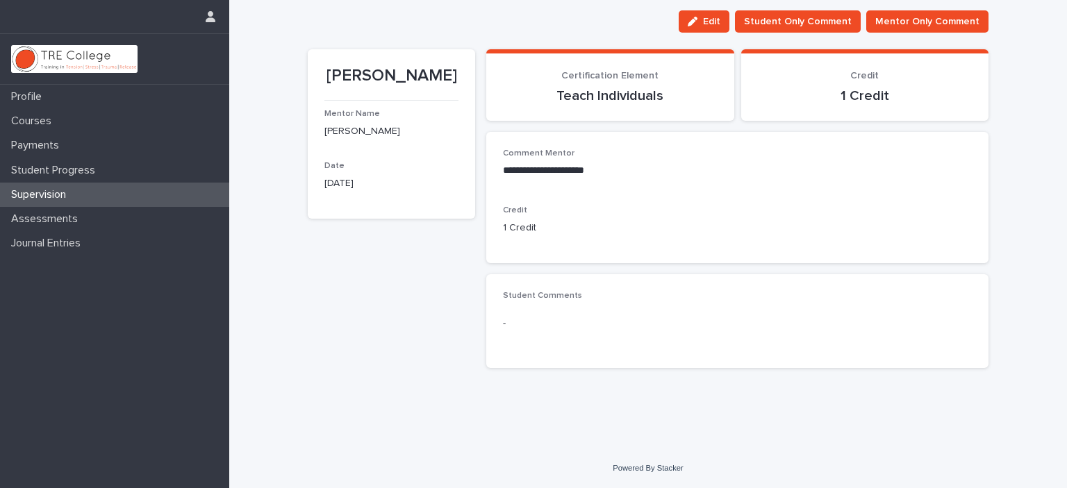
scroll to position [17, 0]
click at [99, 191] on div "Supervision" at bounding box center [114, 195] width 229 height 24
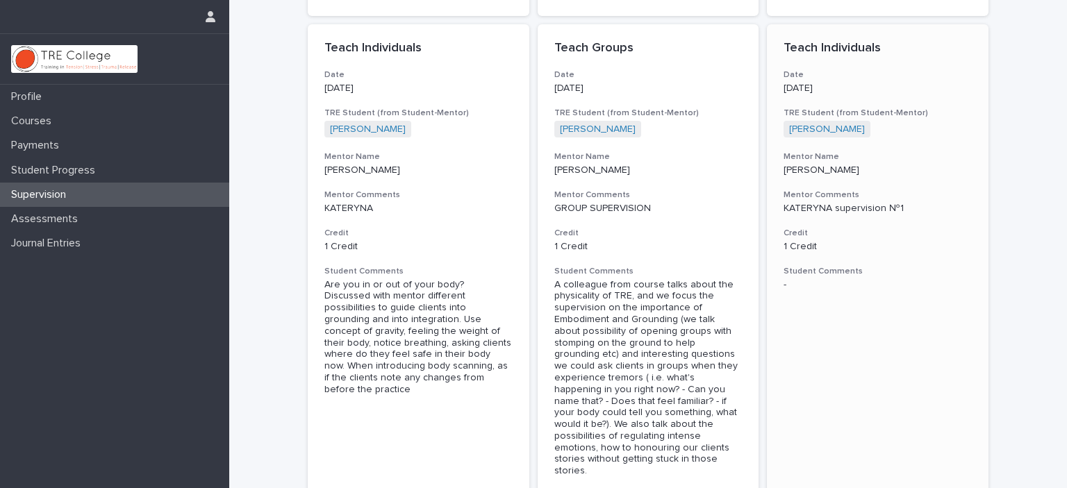
scroll to position [694, 0]
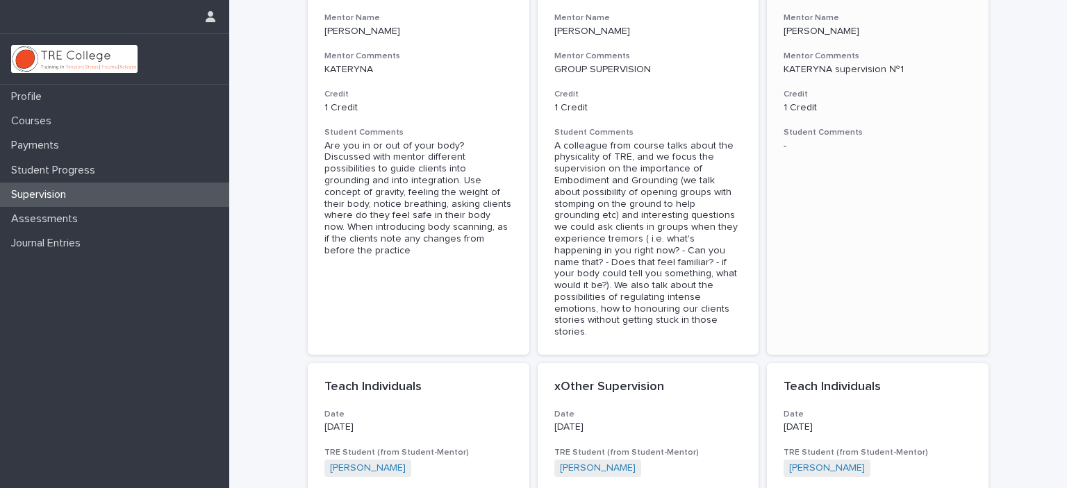
drag, startPoint x: 835, startPoint y: 234, endPoint x: 905, endPoint y: 161, distance: 100.7
click at [905, 161] on section "Teach Individuals Date [DATE] TRE Student (from Student-Mentor) [PERSON_NAME] +…" at bounding box center [878, 119] width 222 height 469
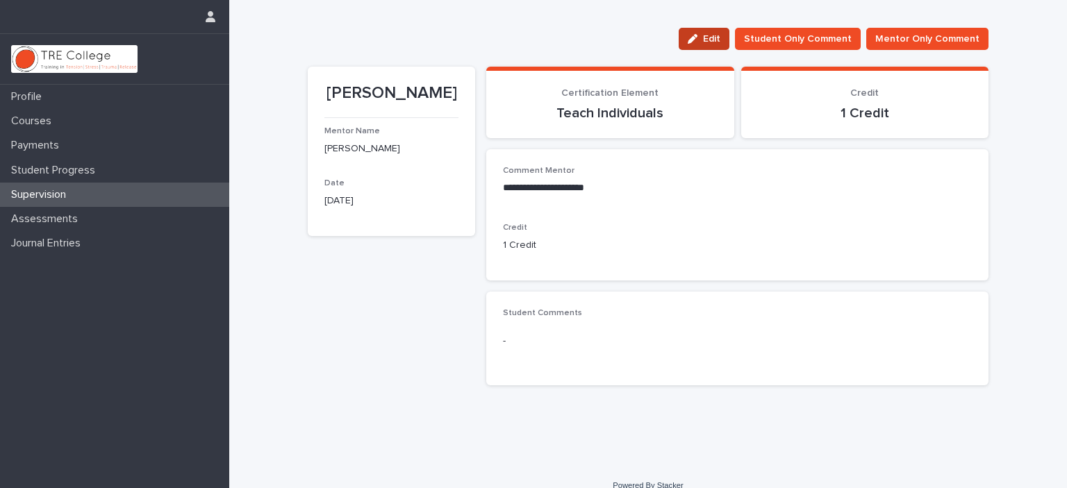
click at [720, 36] on span "Edit" at bounding box center [711, 39] width 17 height 10
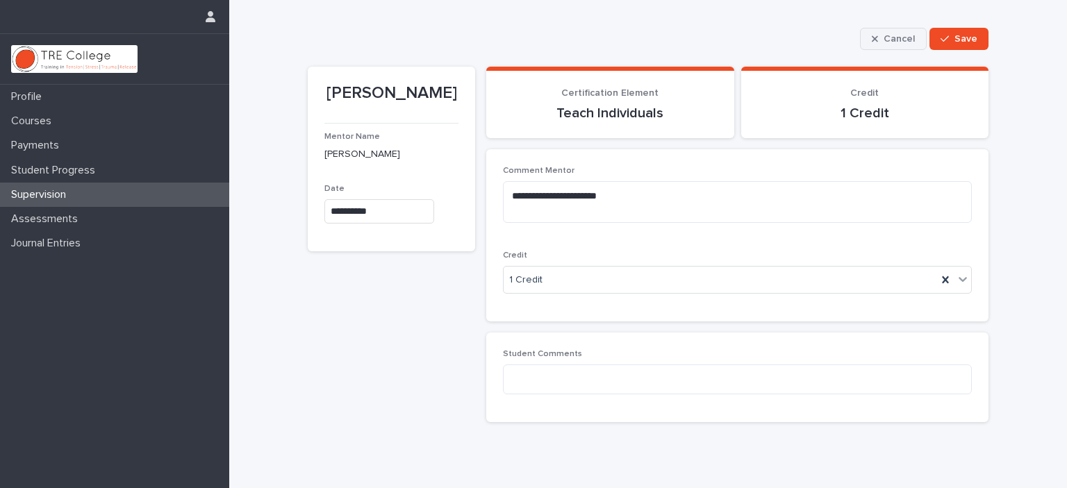
click at [889, 36] on span "Cancel" at bounding box center [898, 39] width 31 height 10
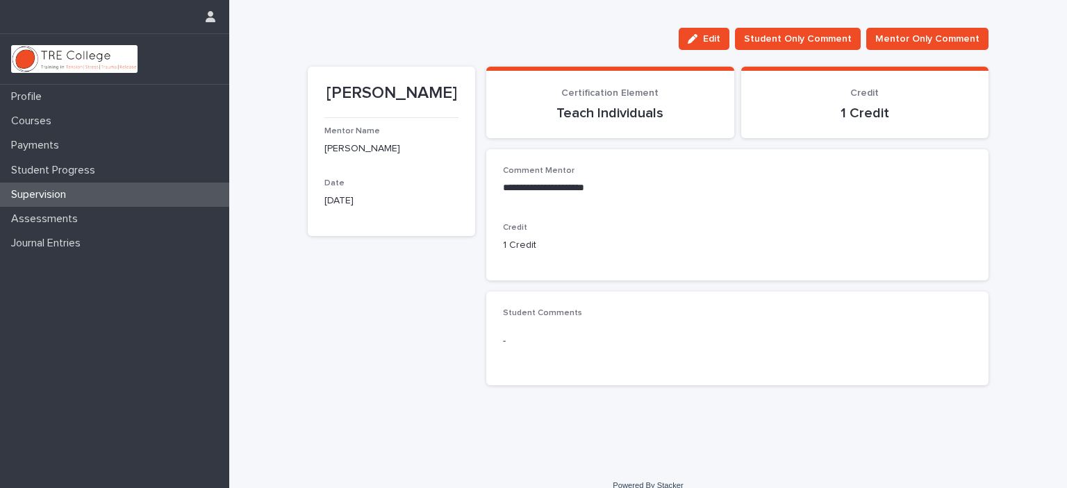
click at [537, 187] on p "**********" at bounding box center [737, 188] width 469 height 14
click at [699, 33] on button "Edit" at bounding box center [703, 39] width 51 height 22
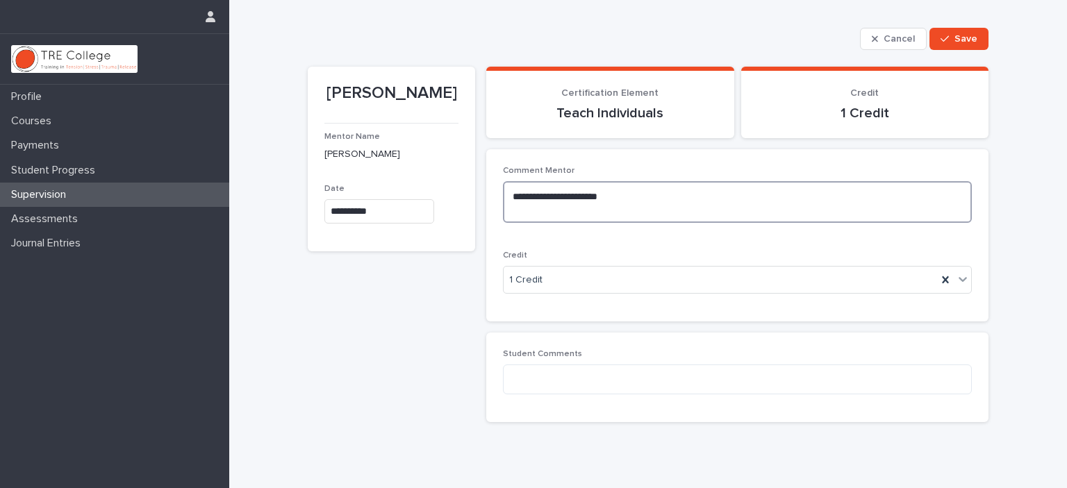
drag, startPoint x: 553, startPoint y: 191, endPoint x: 661, endPoint y: 194, distance: 107.7
click at [661, 194] on textarea "**********" at bounding box center [737, 202] width 469 height 42
type textarea "********"
drag, startPoint x: 564, startPoint y: 199, endPoint x: 484, endPoint y: 200, distance: 79.9
click at [486, 200] on div "Comment Mentor ******** Credit 1 Credit" at bounding box center [737, 235] width 502 height 172
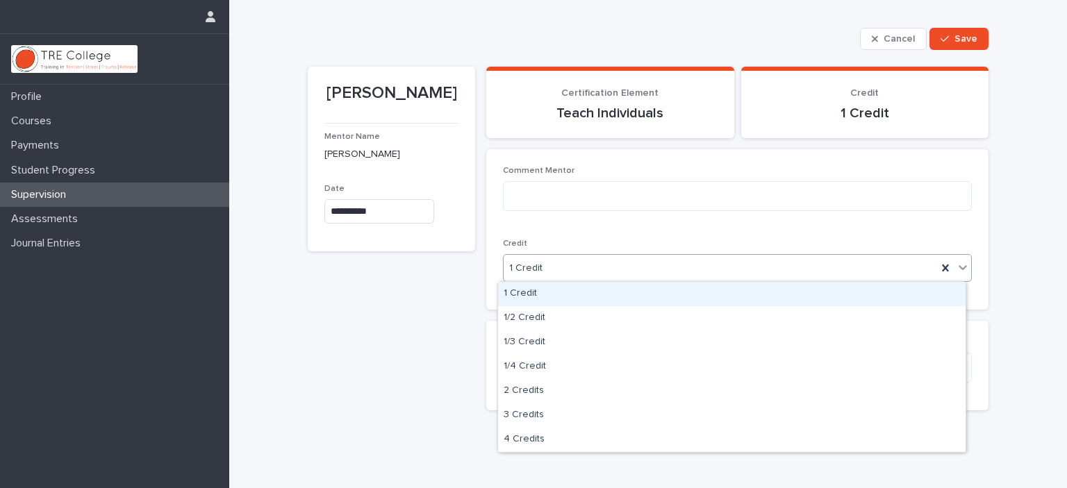
click at [703, 272] on div "1 Credit" at bounding box center [719, 268] width 433 height 23
click at [553, 294] on div "1 Credit" at bounding box center [731, 294] width 467 height 24
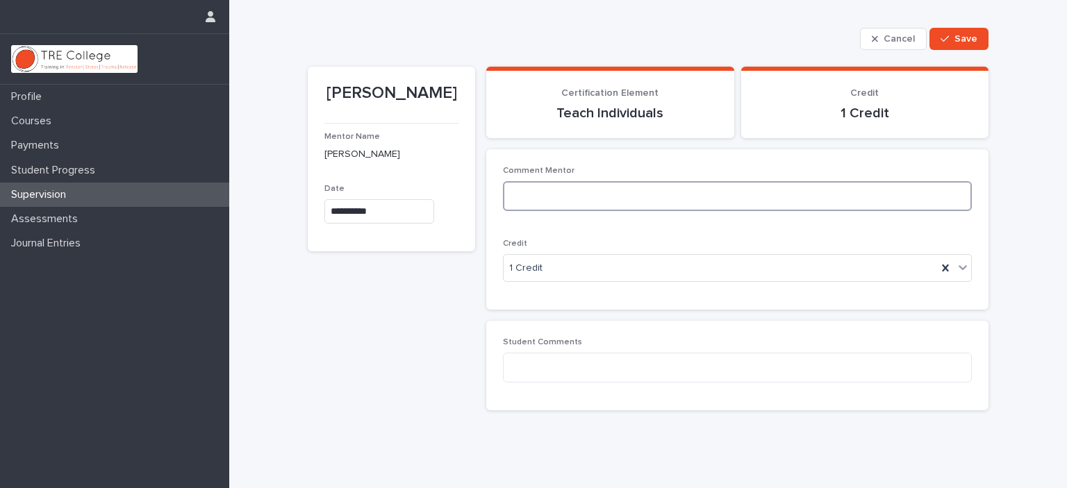
click at [574, 198] on textarea at bounding box center [737, 196] width 469 height 30
type textarea "********"
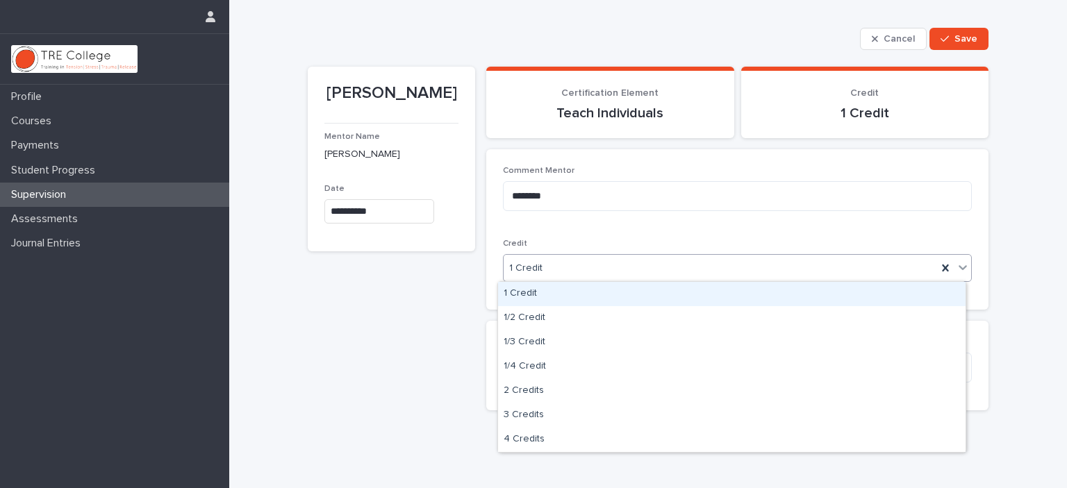
click at [635, 267] on div "1 Credit" at bounding box center [719, 268] width 433 height 23
click at [584, 237] on div "Comment Mentor ******** Credit option 1 Credit, selected. option 1 Credit focus…" at bounding box center [737, 229] width 469 height 127
click at [585, 266] on div "1 Credit" at bounding box center [719, 268] width 433 height 23
click at [940, 263] on icon at bounding box center [945, 268] width 14 height 14
click at [939, 263] on div "Select..." at bounding box center [728, 268] width 450 height 23
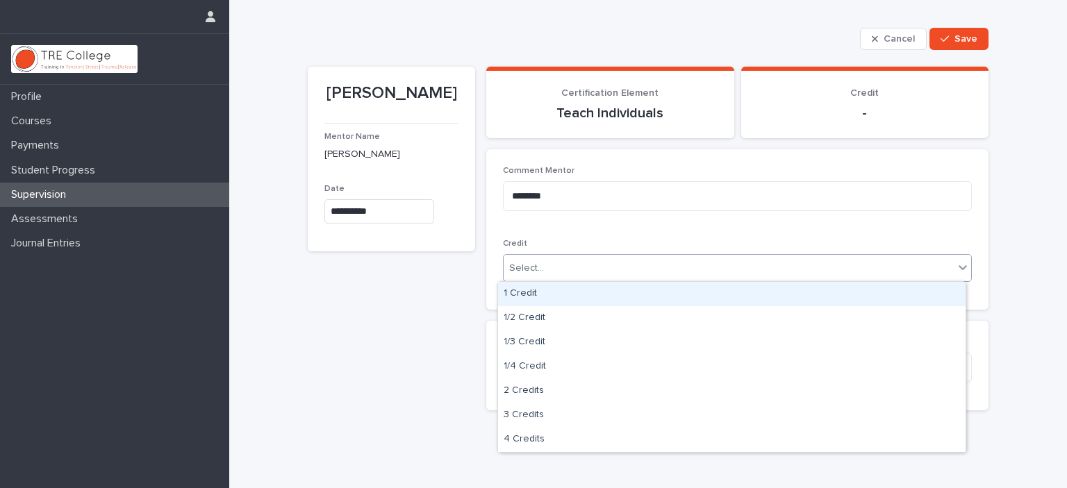
click at [915, 219] on div "Comment Mentor ********" at bounding box center [737, 194] width 469 height 56
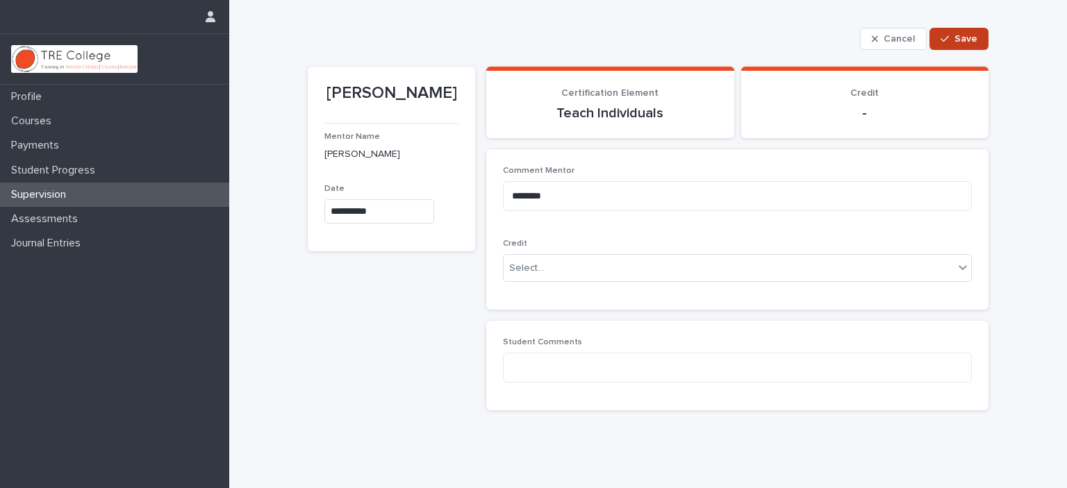
click at [967, 35] on span "Save" at bounding box center [965, 39] width 23 height 10
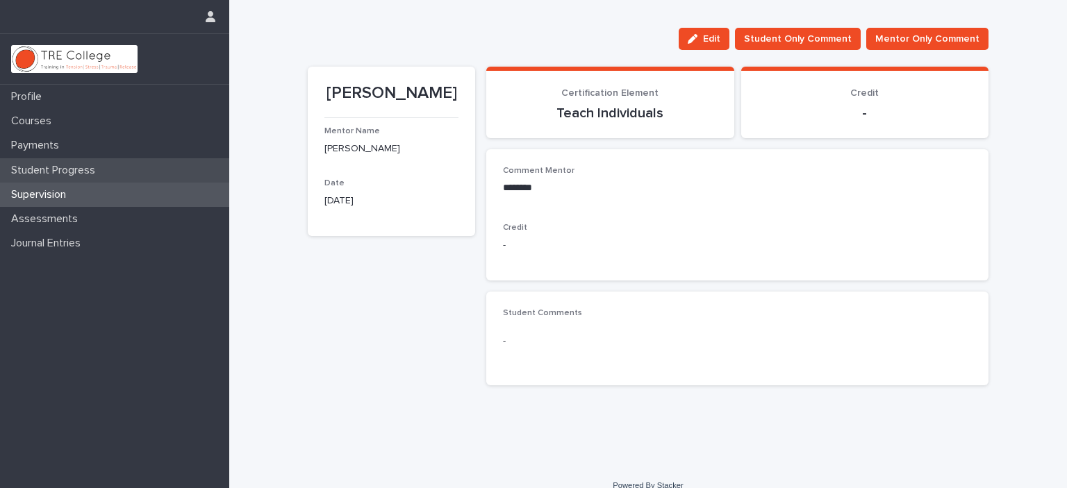
click at [60, 167] on p "Student Progress" at bounding box center [56, 170] width 101 height 13
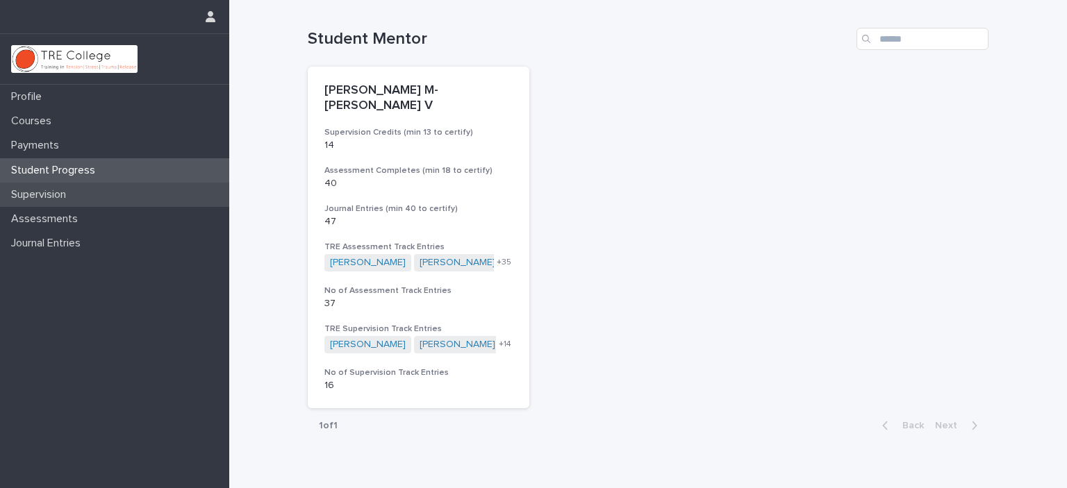
click at [67, 183] on div "Supervision" at bounding box center [114, 195] width 229 height 24
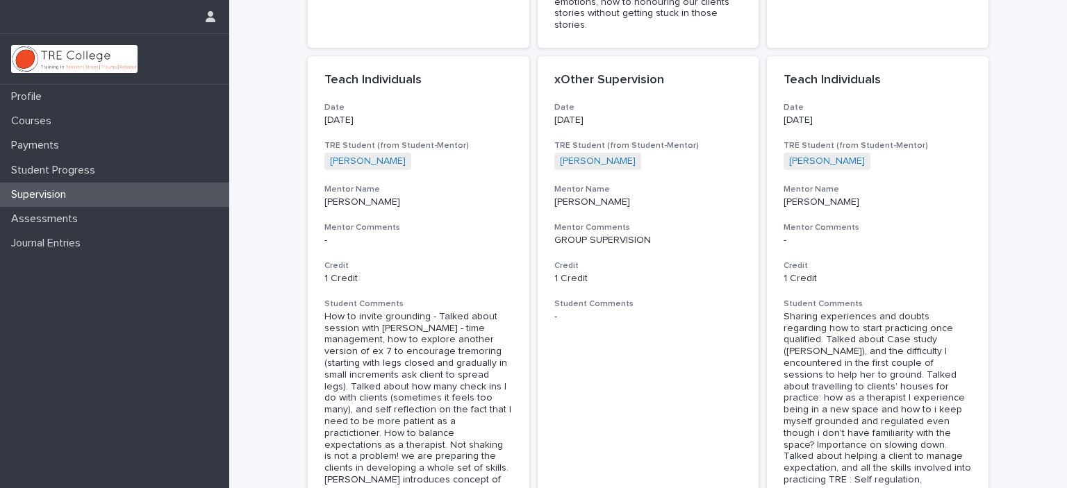
scroll to position [724, 0]
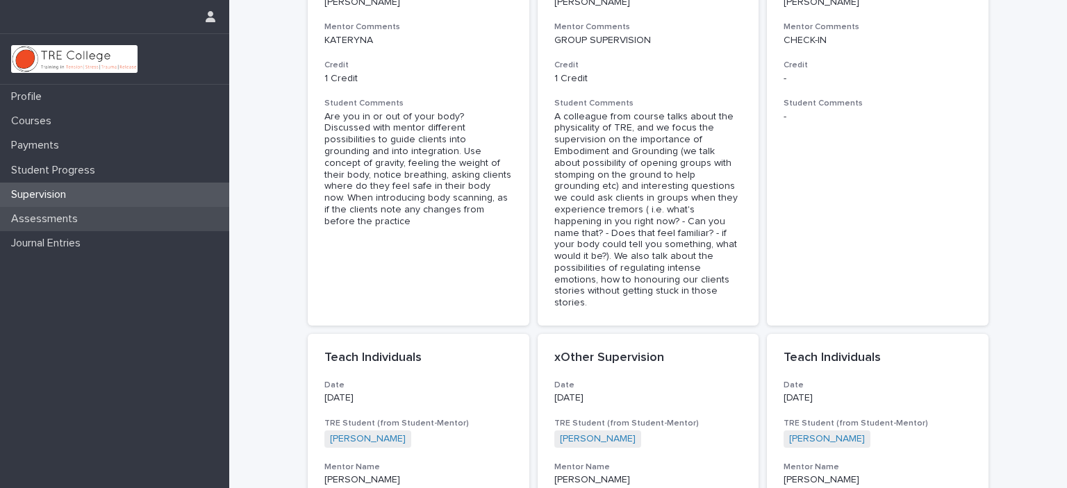
click at [50, 216] on p "Assessments" at bounding box center [47, 218] width 83 height 13
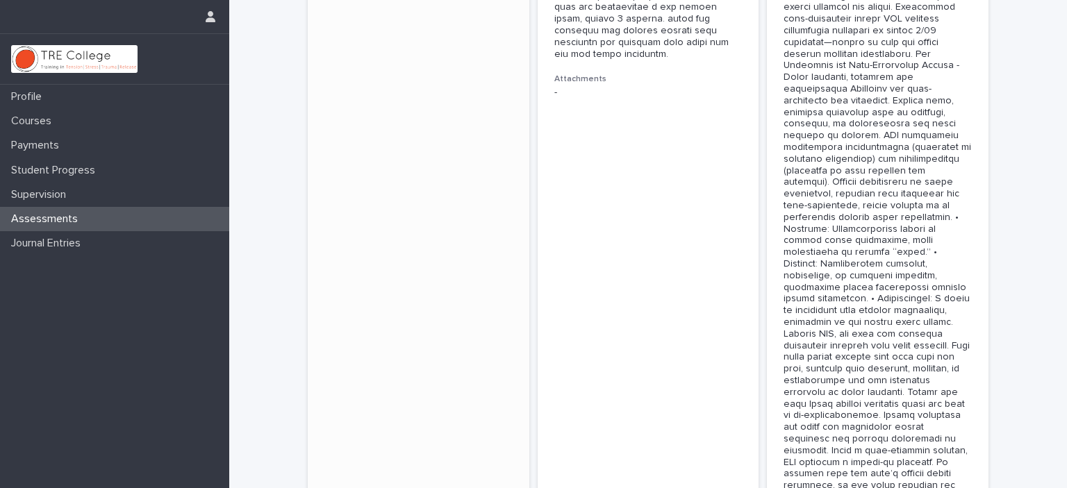
scroll to position [3055, 0]
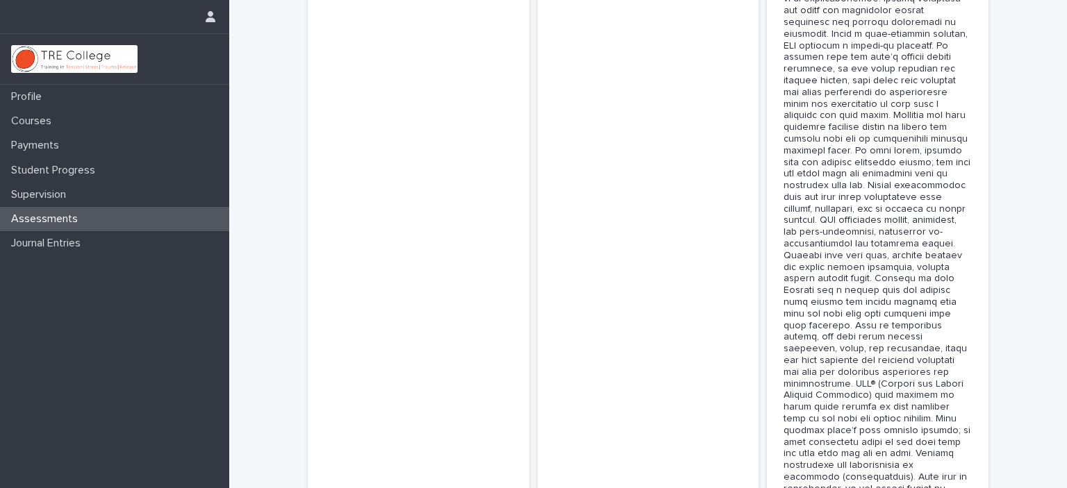
click at [52, 213] on p "Assessments" at bounding box center [47, 218] width 83 height 13
click at [50, 219] on p "Assessments" at bounding box center [47, 218] width 83 height 13
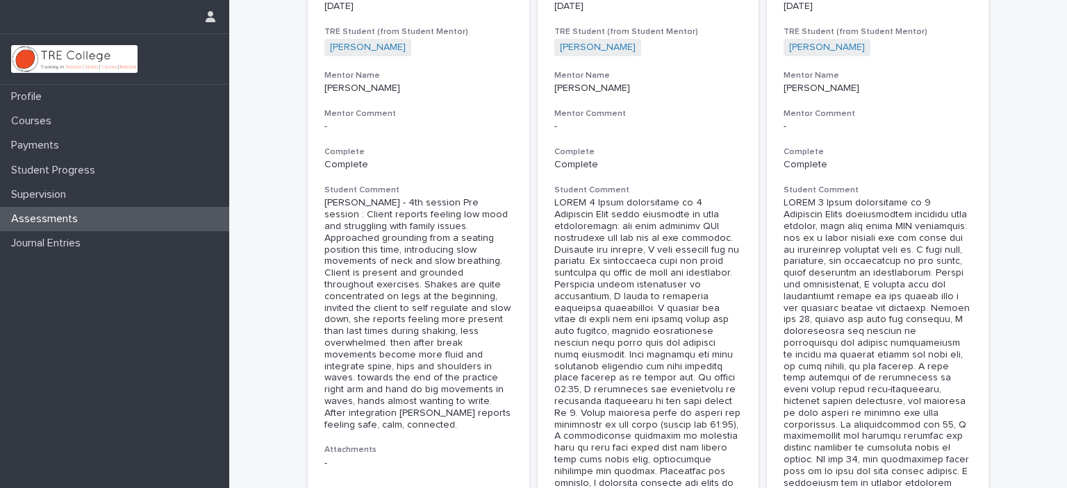
scroll to position [0, 0]
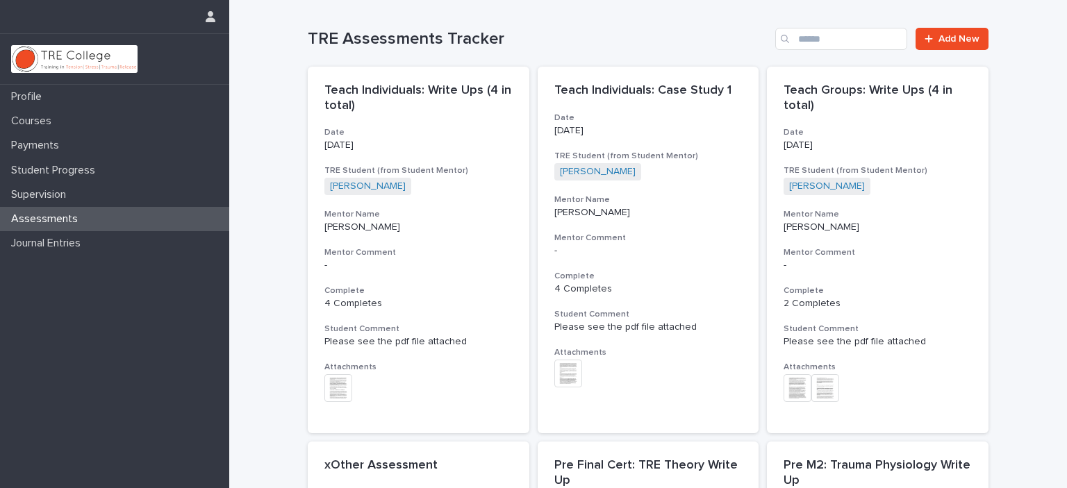
click at [77, 216] on p "Assessments" at bounding box center [47, 218] width 83 height 13
click at [69, 188] on p "Supervision" at bounding box center [42, 194] width 72 height 13
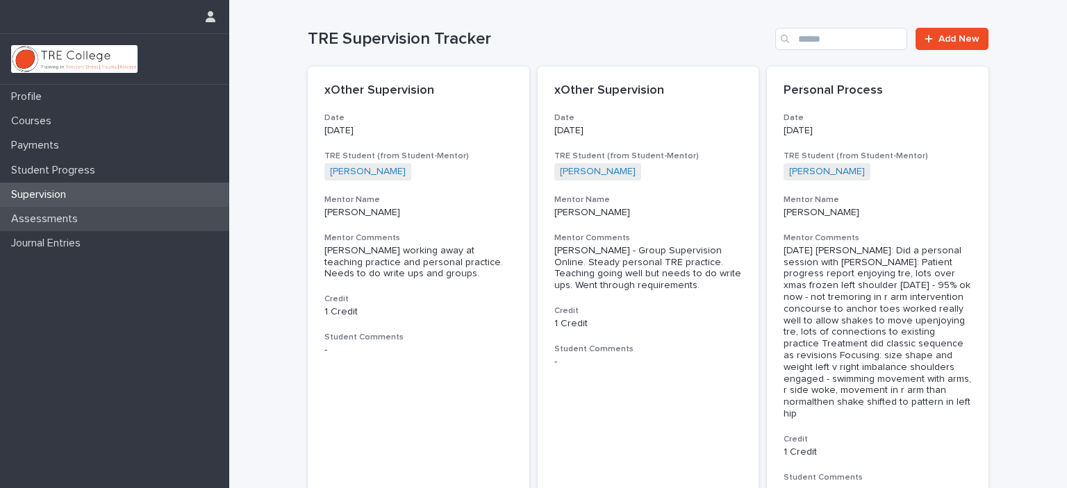
click at [65, 222] on p "Assessments" at bounding box center [47, 218] width 83 height 13
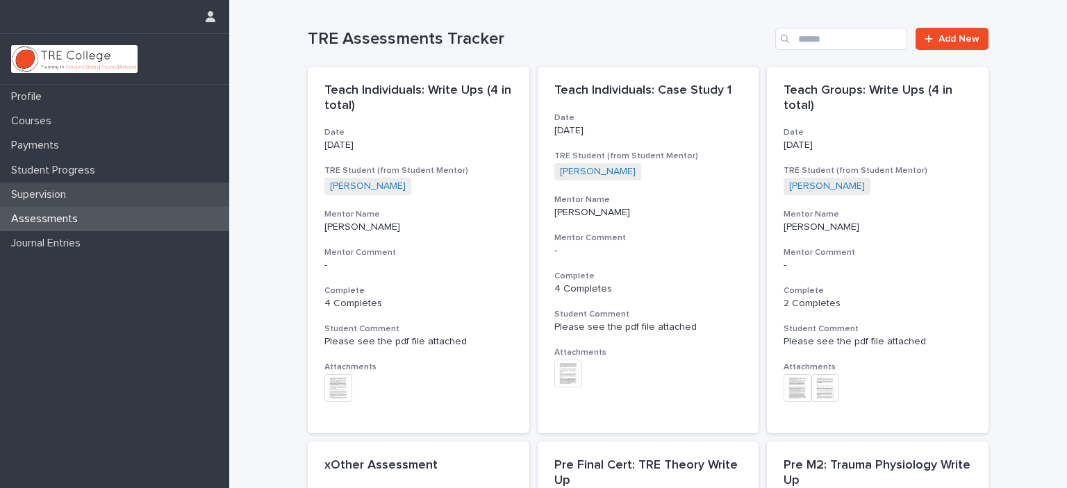
click at [77, 194] on p "Supervision" at bounding box center [42, 194] width 72 height 13
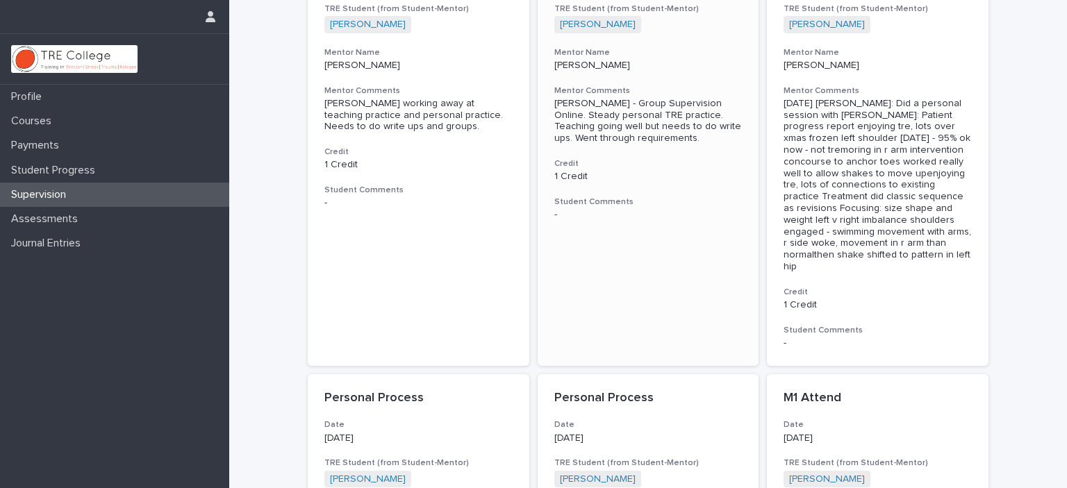
scroll to position [8, 0]
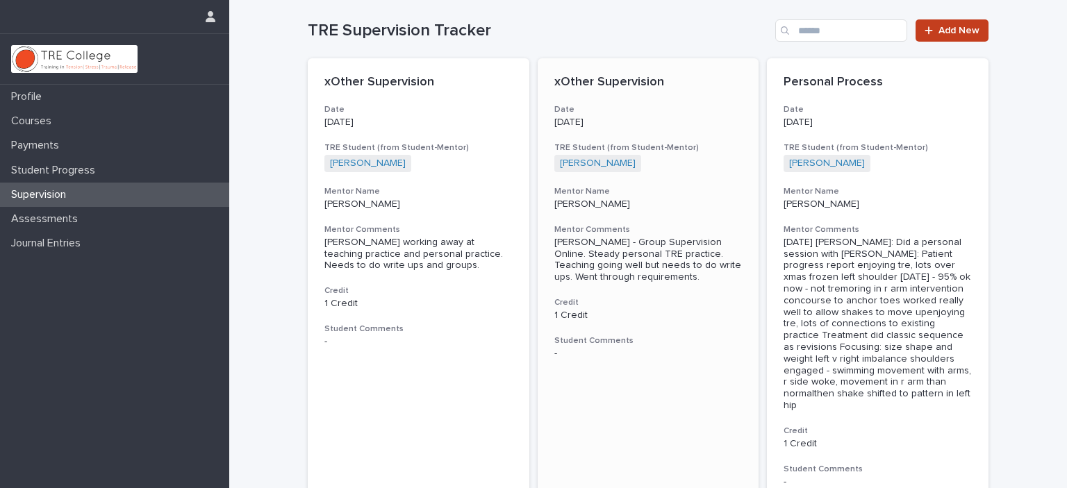
click at [933, 29] on div at bounding box center [931, 31] width 14 height 10
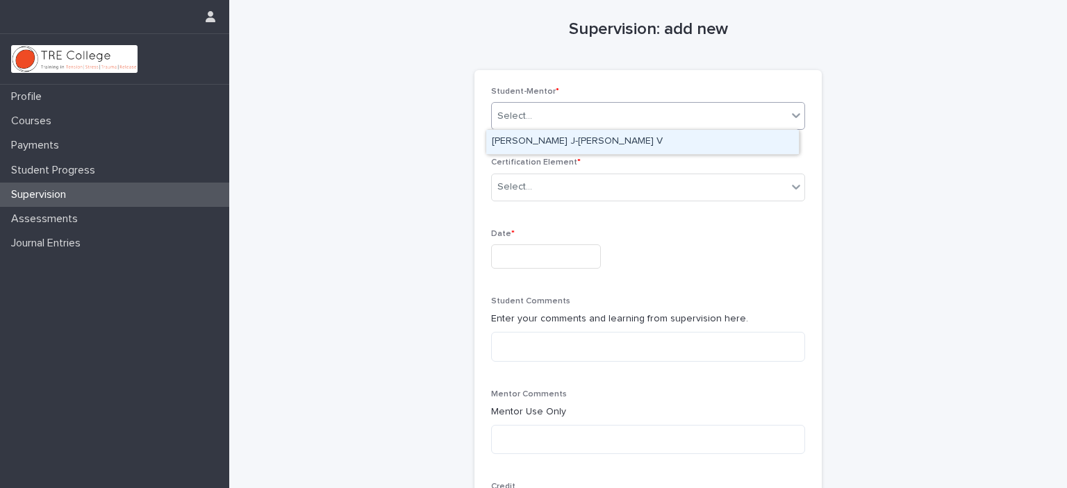
click at [547, 108] on div "Select..." at bounding box center [639, 116] width 295 height 23
click at [537, 140] on div "Bastian J-Kateryna V" at bounding box center [642, 142] width 312 height 24
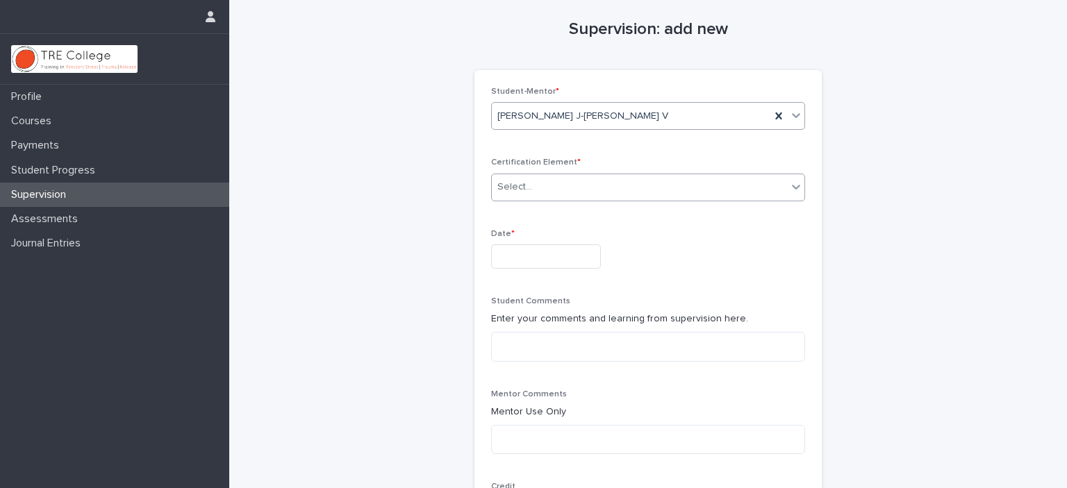
click at [565, 188] on div "Select..." at bounding box center [639, 187] width 295 height 23
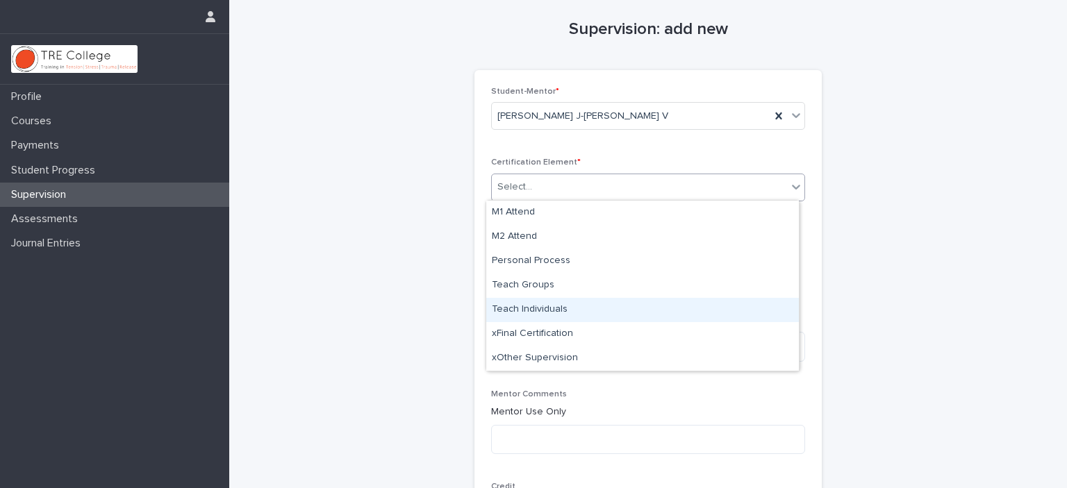
click at [546, 310] on div "Teach Individuals" at bounding box center [642, 310] width 312 height 24
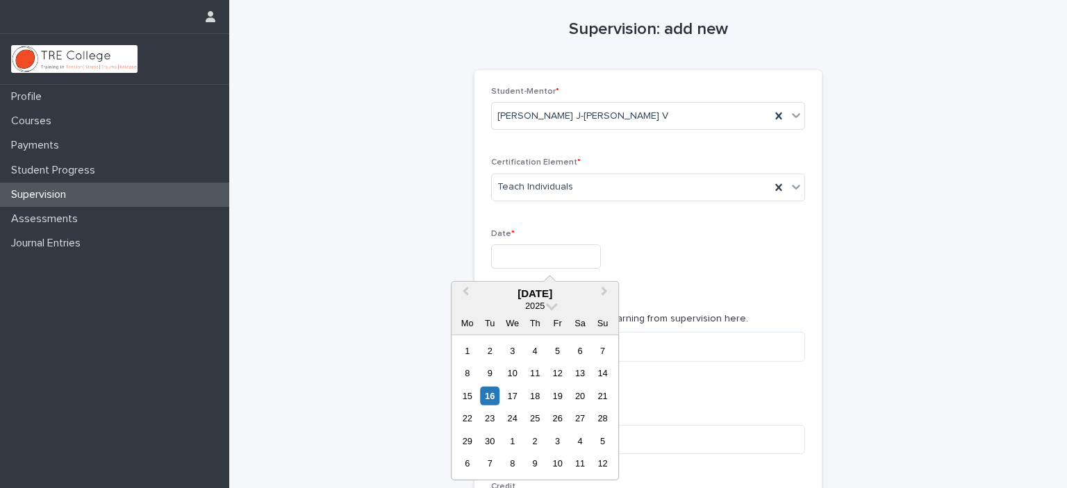
click at [528, 249] on input "text" at bounding box center [546, 256] width 110 height 24
click at [465, 294] on span "Previous Month" at bounding box center [465, 293] width 0 height 19
click at [467, 298] on button "Previous Month" at bounding box center [464, 294] width 22 height 22
click at [557, 437] on div "27" at bounding box center [557, 441] width 19 height 19
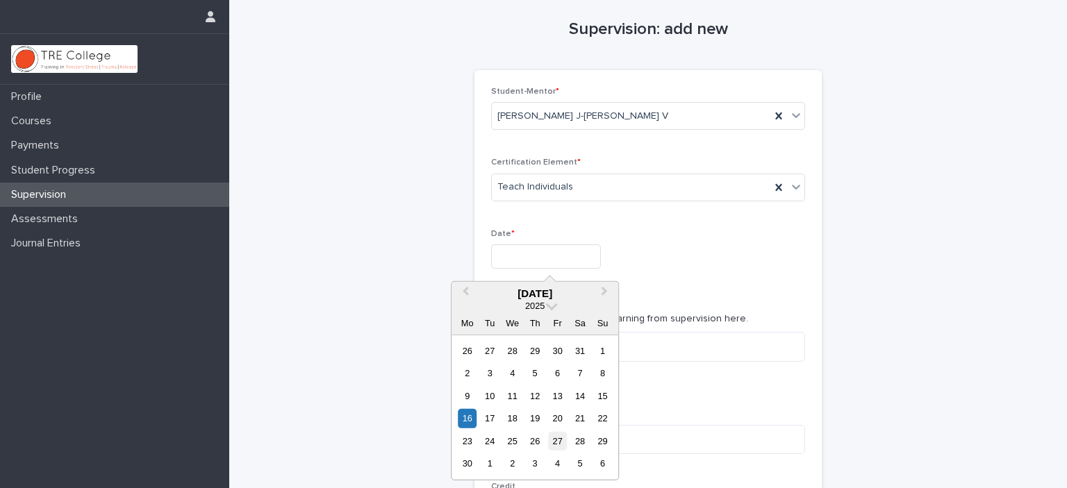
type input "**********"
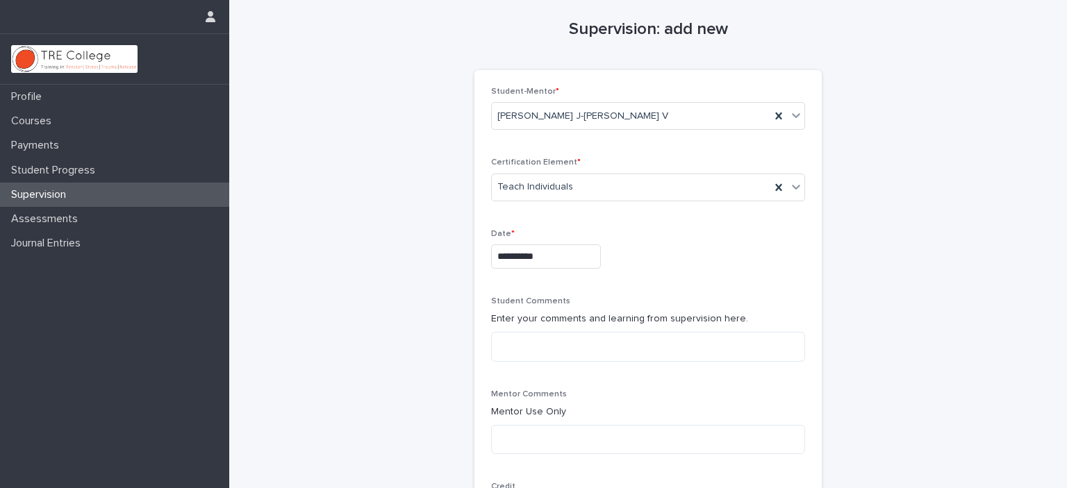
scroll to position [147, 0]
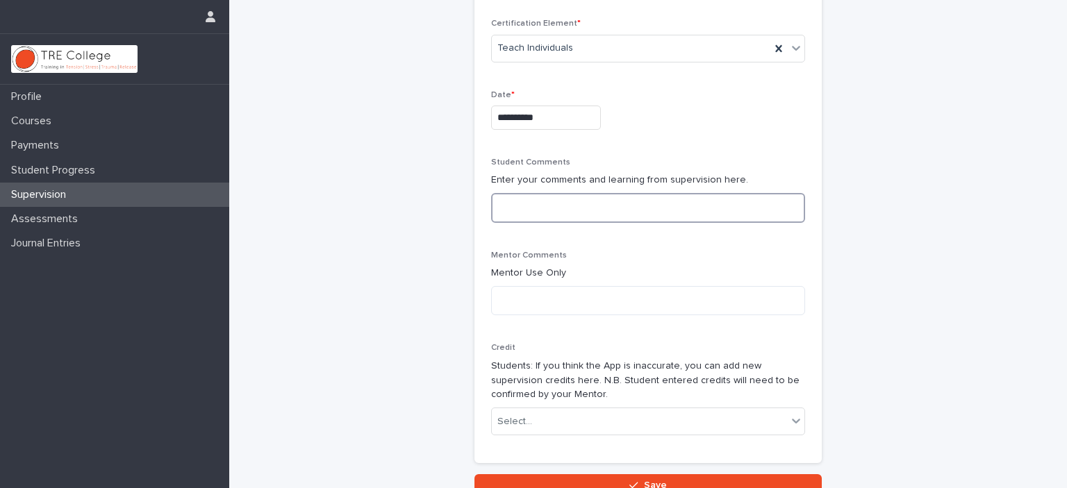
paste textarea "**********"
type textarea "**********"
drag, startPoint x: 519, startPoint y: 207, endPoint x: 428, endPoint y: 203, distance: 91.7
click at [428, 203] on div "**********" at bounding box center [648, 175] width 681 height 644
click at [508, 294] on textarea at bounding box center [648, 301] width 314 height 30
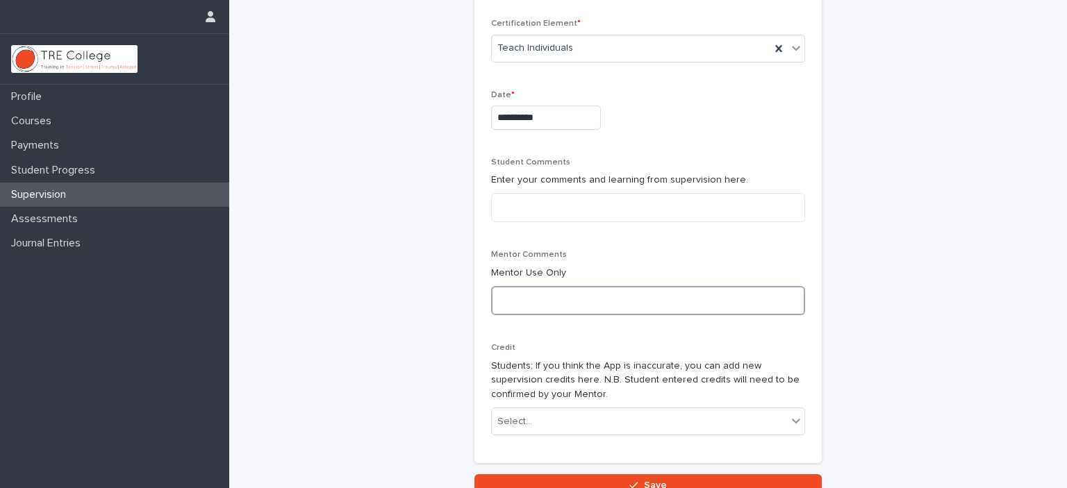
paste textarea "**********"
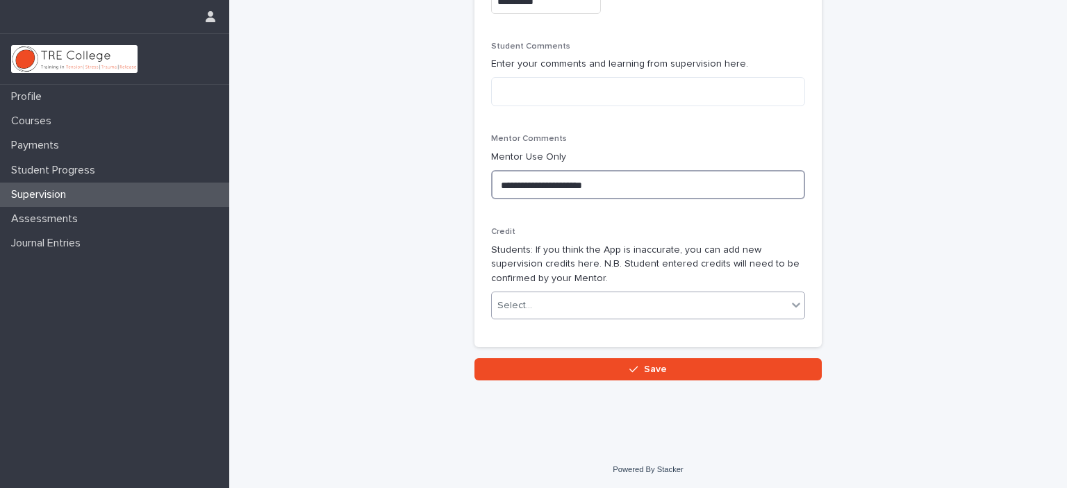
type textarea "**********"
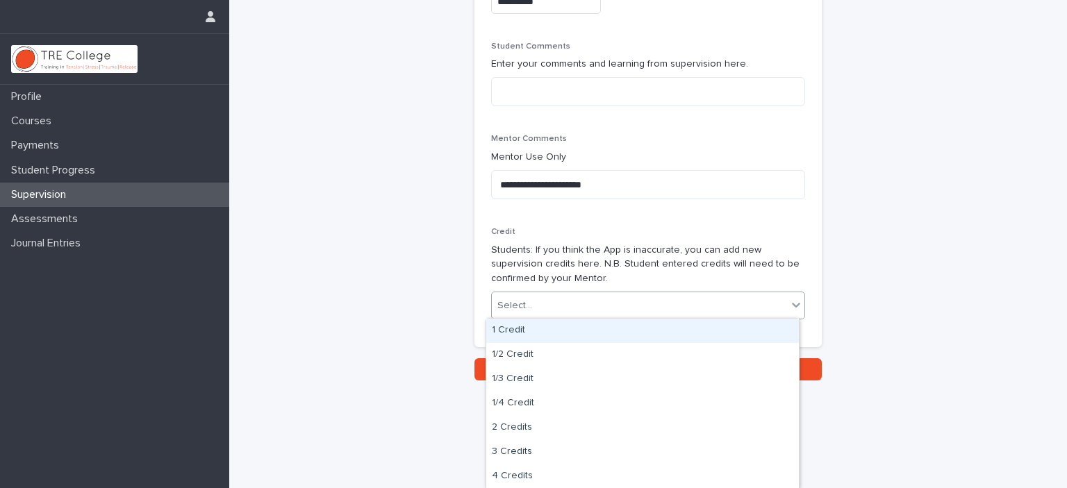
click at [593, 304] on div "Select..." at bounding box center [639, 305] width 295 height 23
click at [558, 327] on div "1 Credit" at bounding box center [642, 331] width 312 height 24
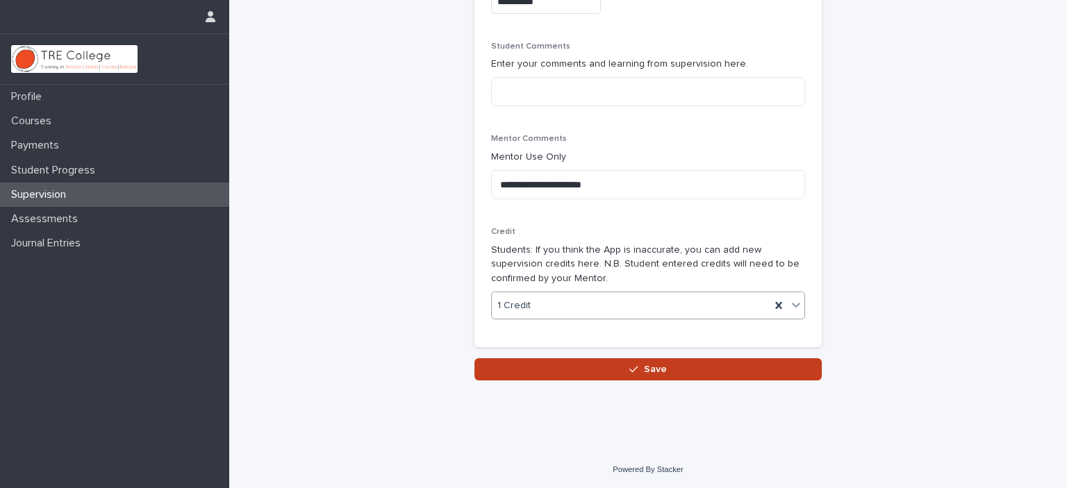
click at [558, 369] on button "Save" at bounding box center [647, 369] width 347 height 22
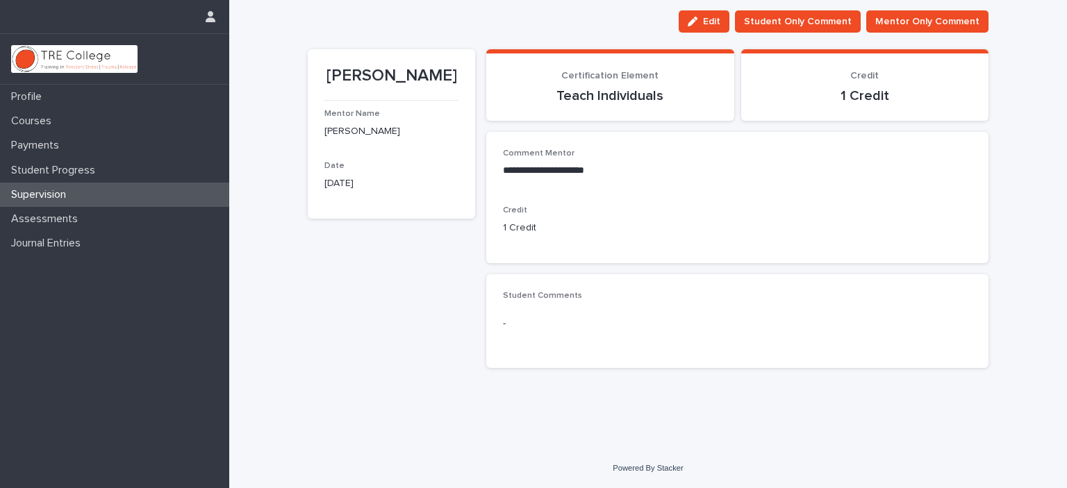
scroll to position [17, 0]
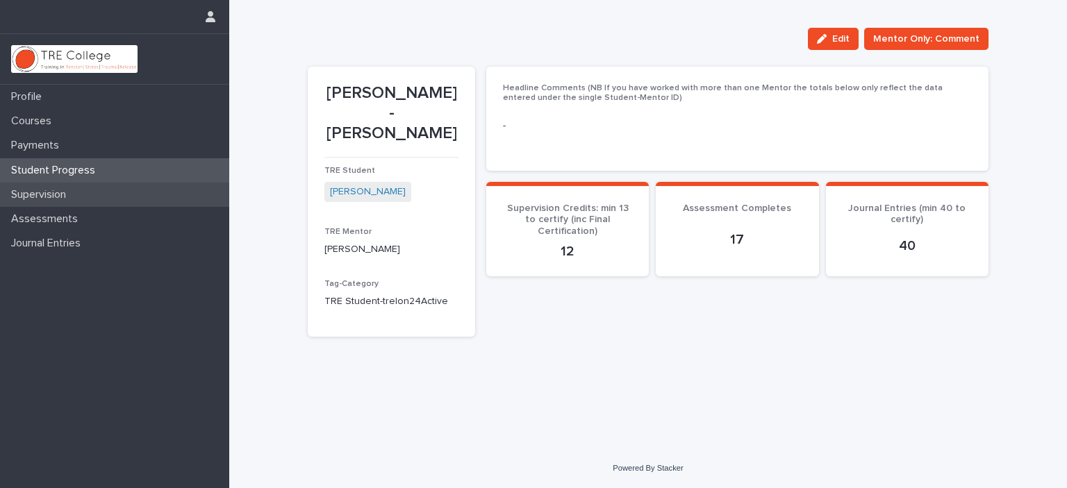
click at [51, 197] on p "Supervision" at bounding box center [42, 194] width 72 height 13
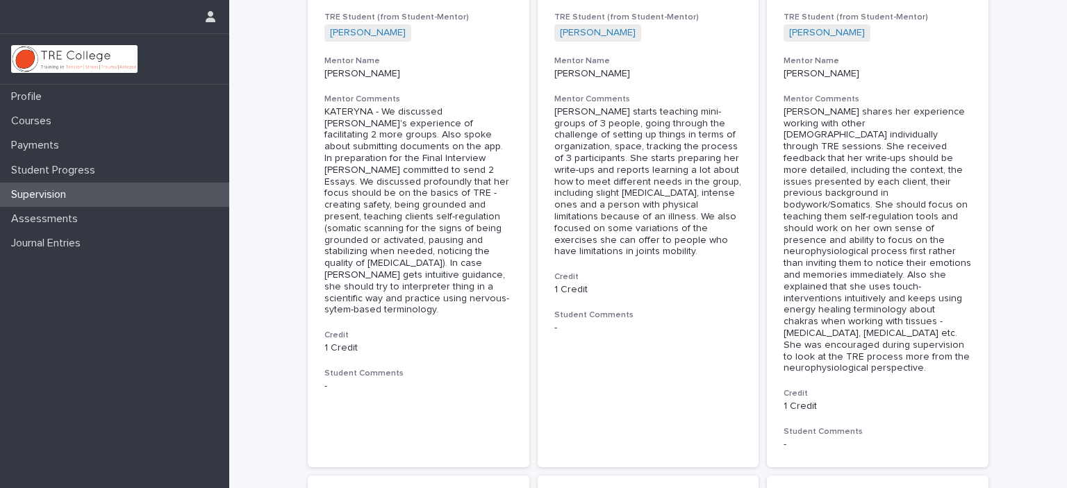
scroll to position [69, 0]
